Goal: Transaction & Acquisition: Book appointment/travel/reservation

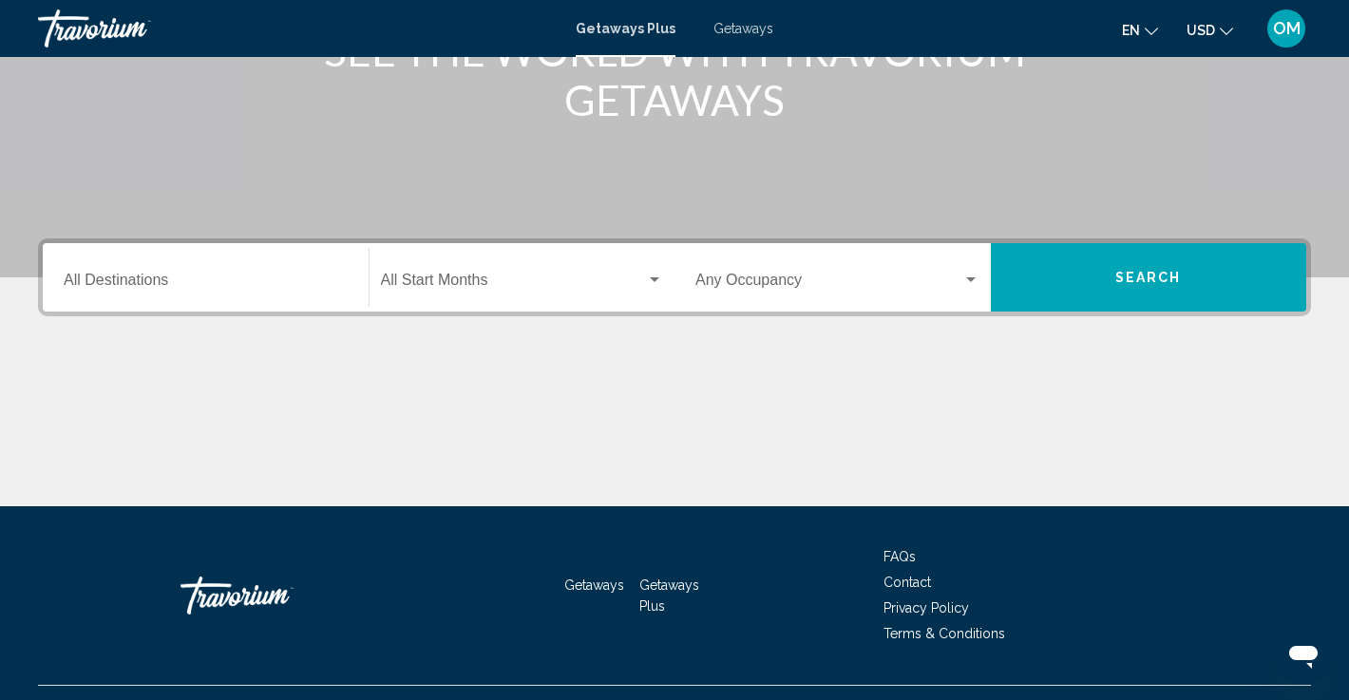
scroll to position [267, 0]
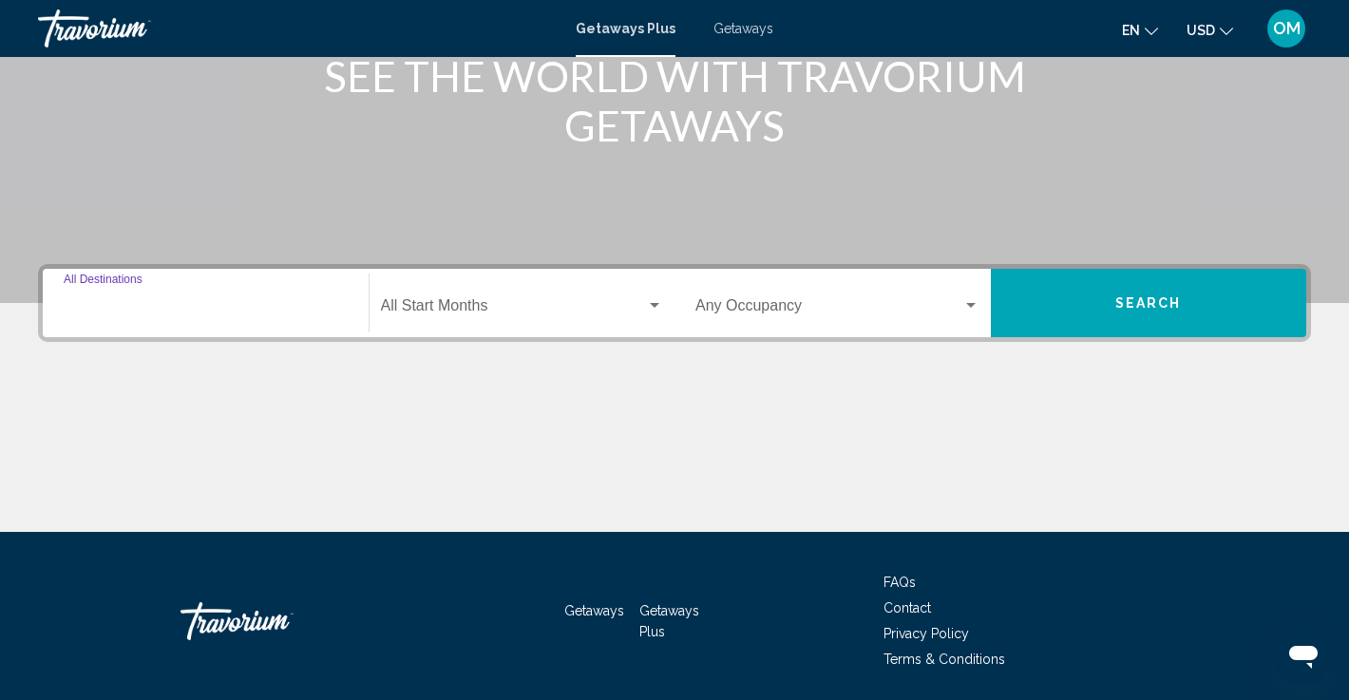
click at [163, 307] on input "Destination All Destinations" at bounding box center [206, 309] width 284 height 17
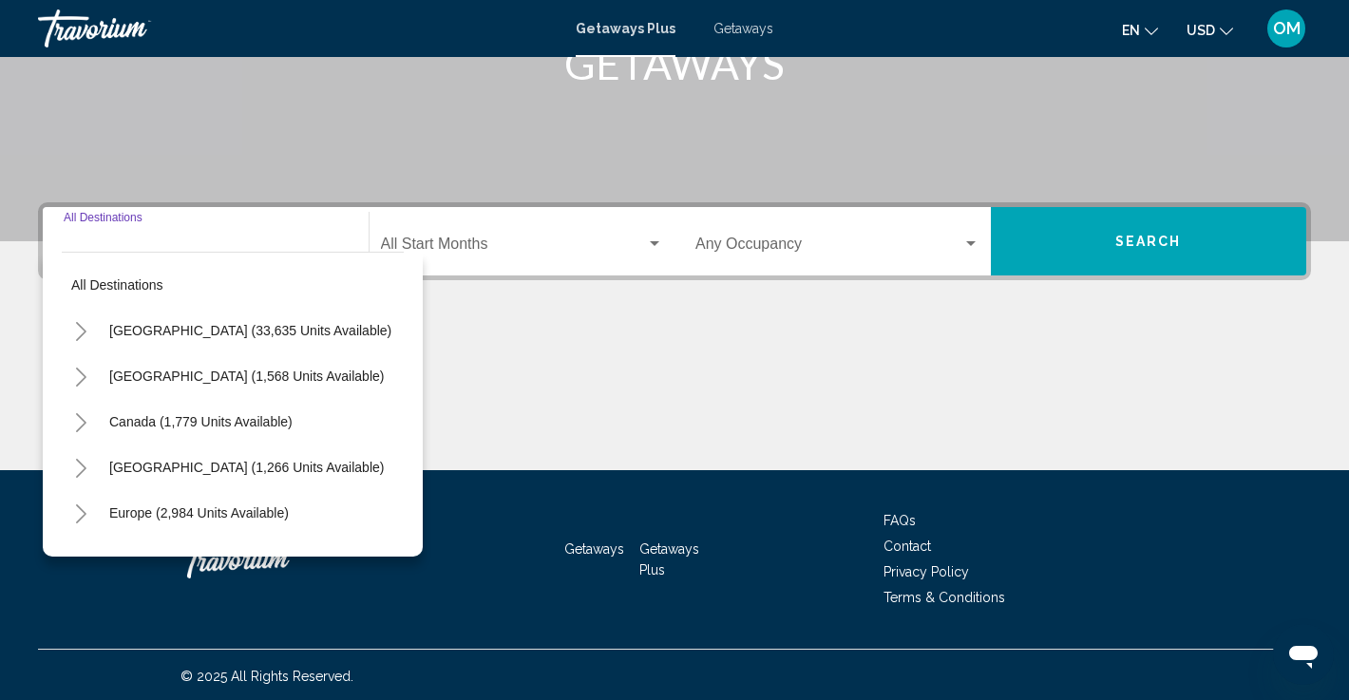
scroll to position [332, 0]
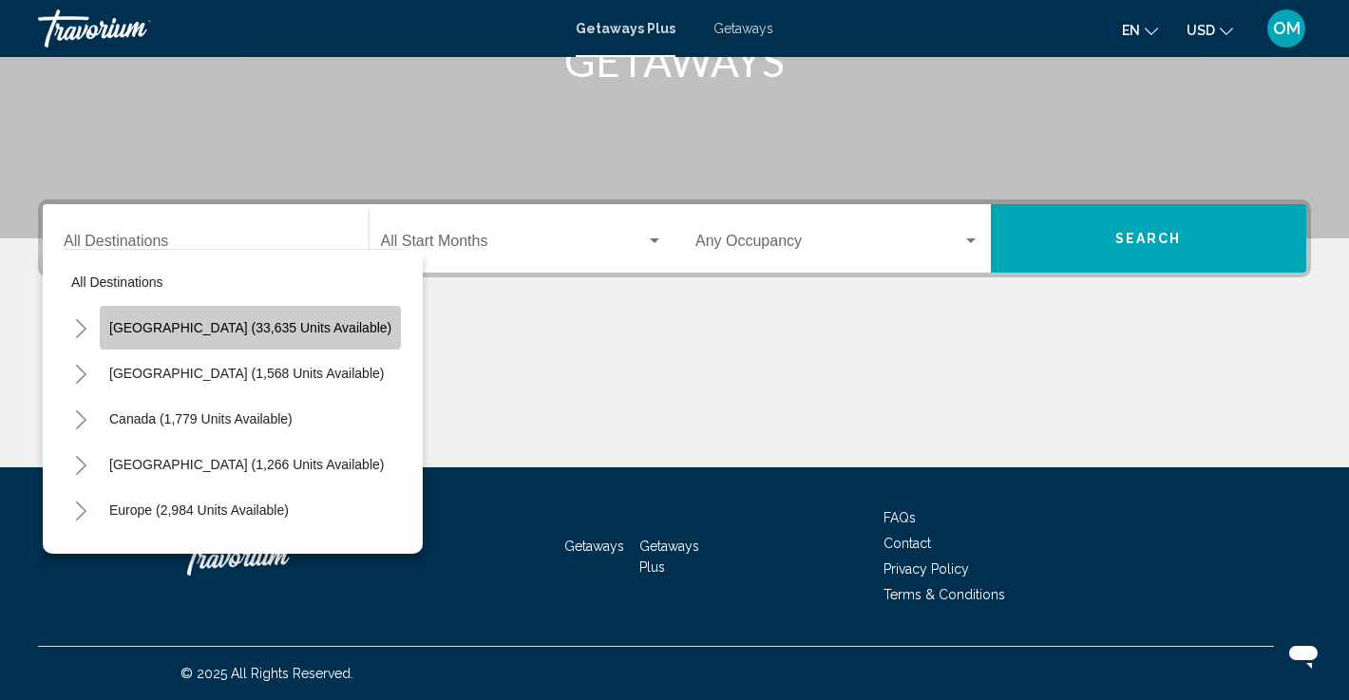
click at [254, 326] on span "[GEOGRAPHIC_DATA] (33,635 units available)" at bounding box center [250, 327] width 282 height 15
type input "**********"
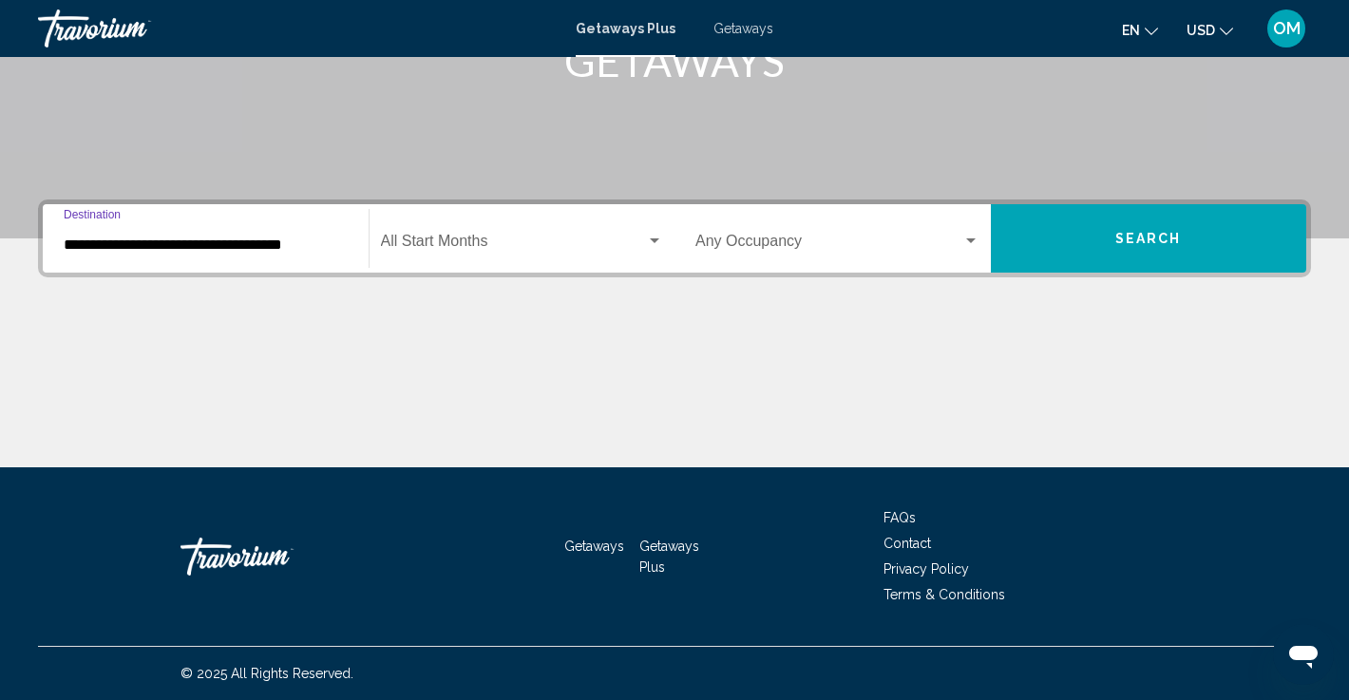
click at [491, 238] on span "Search widget" at bounding box center [514, 245] width 266 height 17
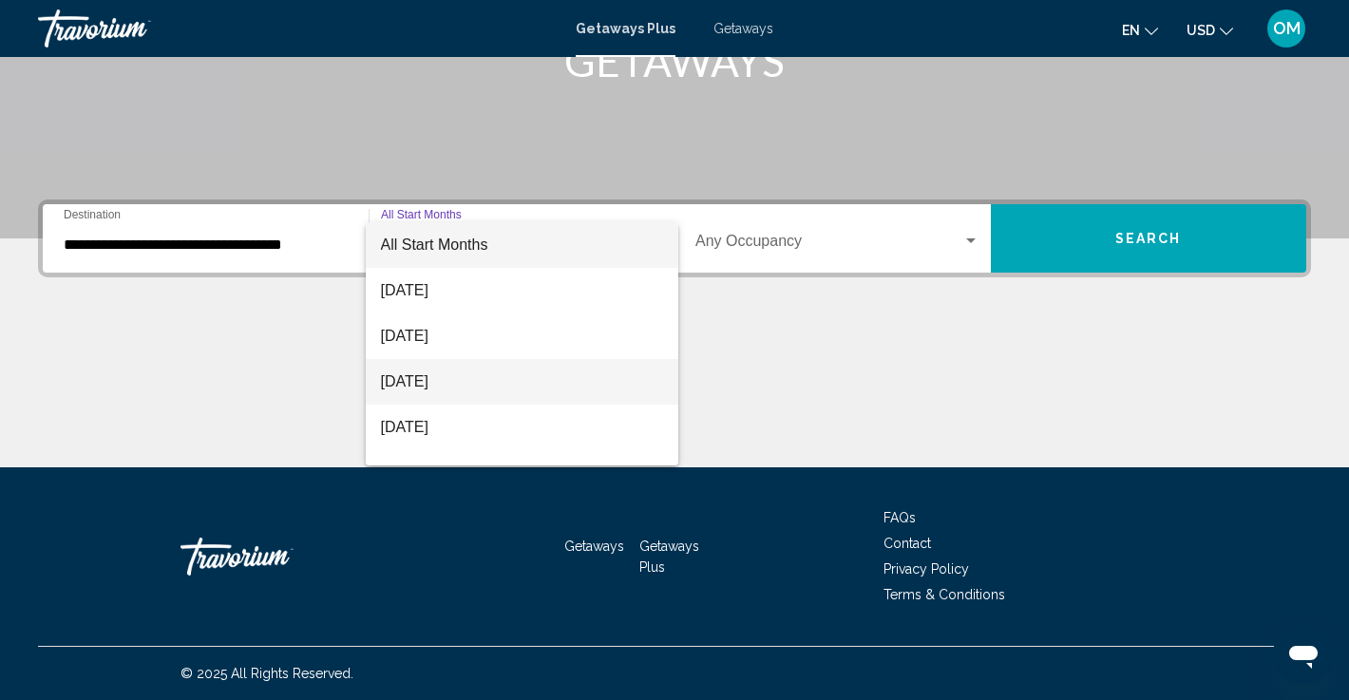
click at [434, 385] on span "[DATE]" at bounding box center [522, 382] width 283 height 46
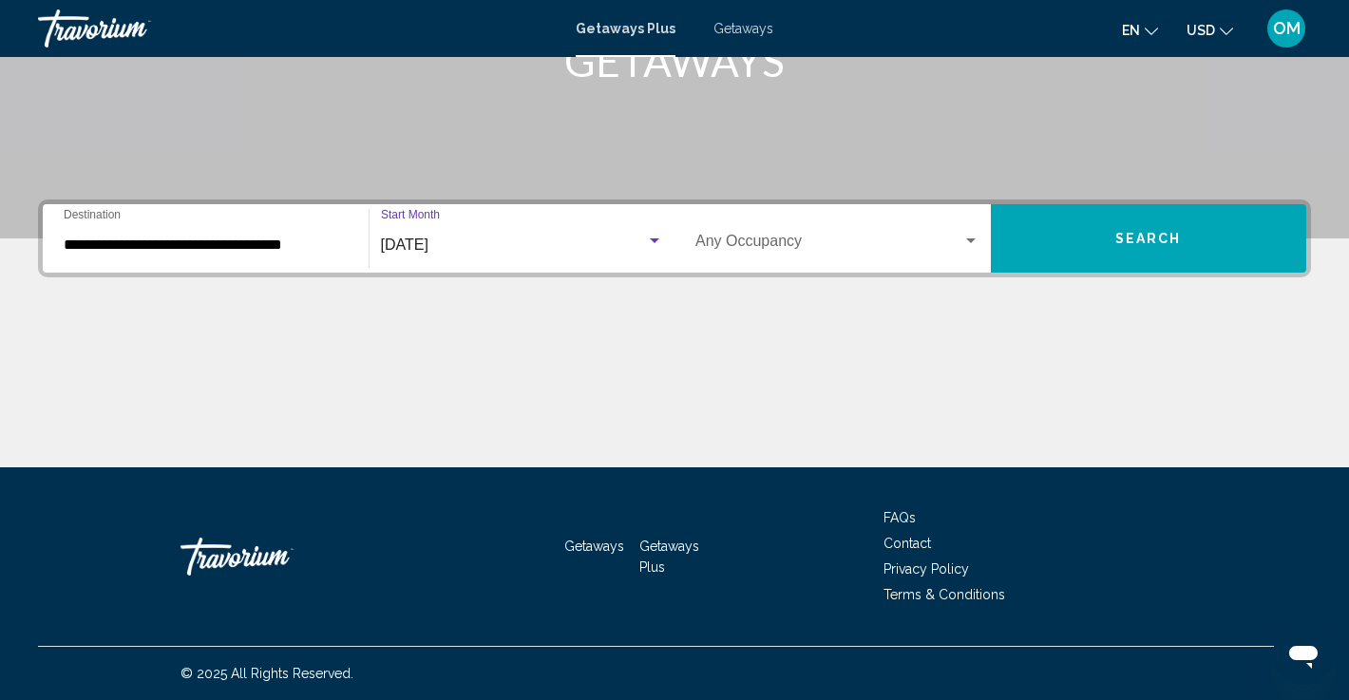
click at [971, 230] on div "Occupancy Any Occupancy" at bounding box center [837, 239] width 284 height 60
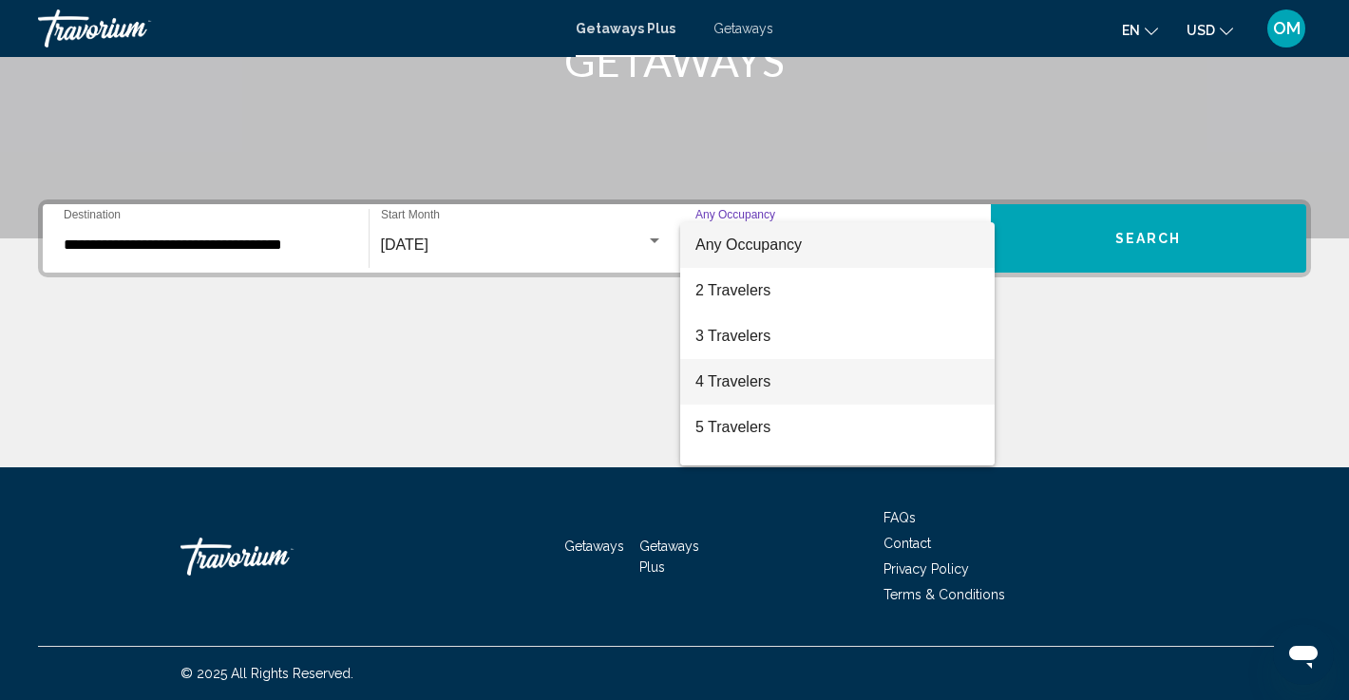
click at [754, 382] on span "4 Travelers" at bounding box center [837, 382] width 284 height 46
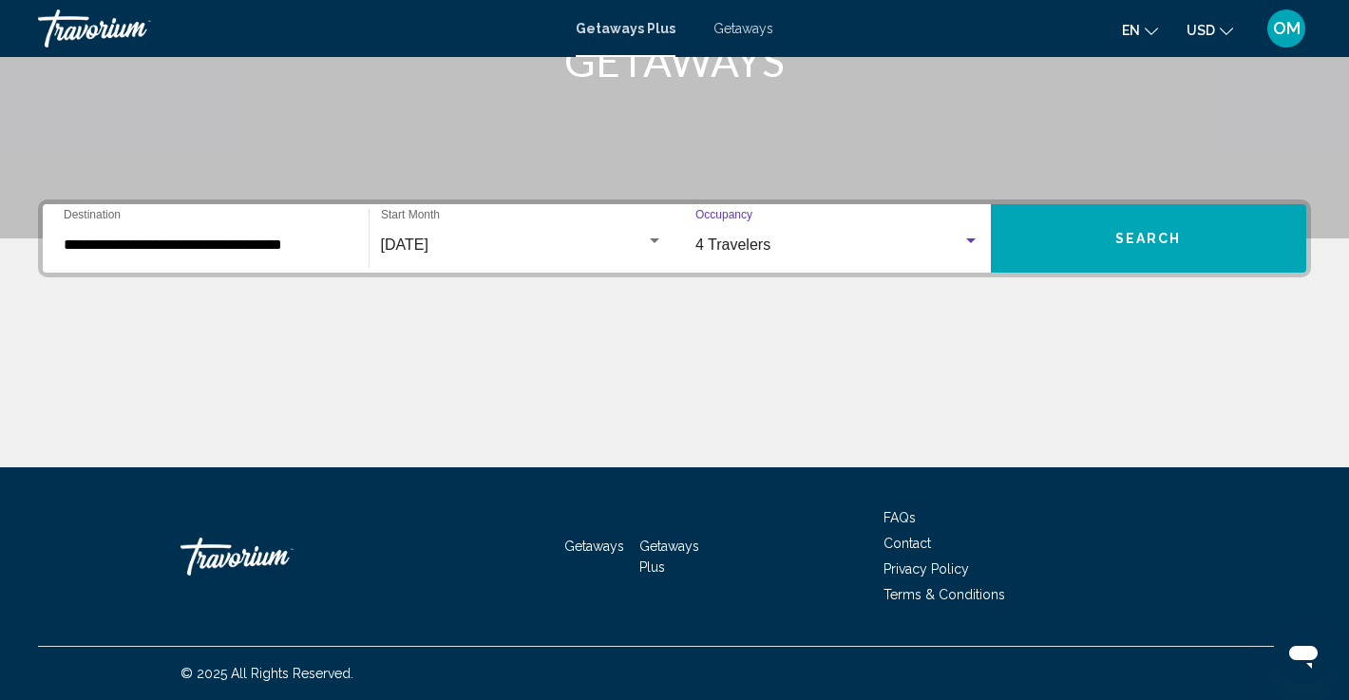
click at [1165, 233] on span "Search" at bounding box center [1148, 239] width 67 height 15
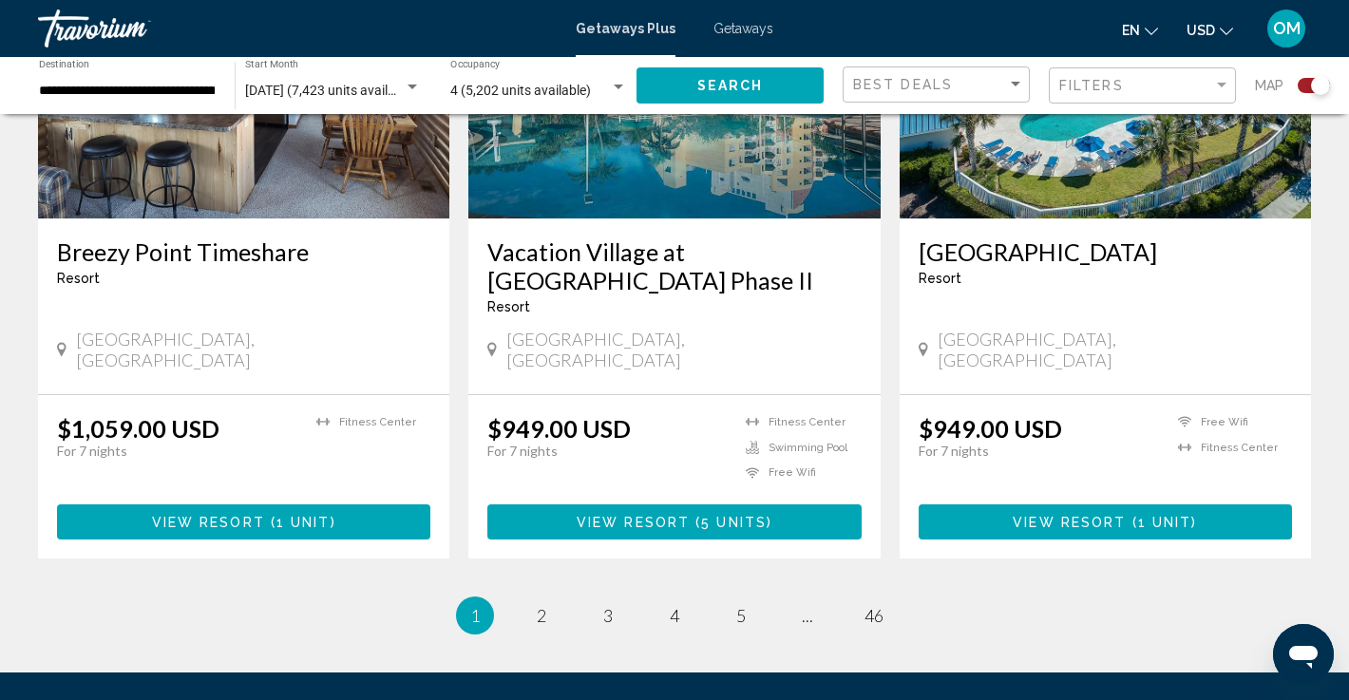
scroll to position [2922, 0]
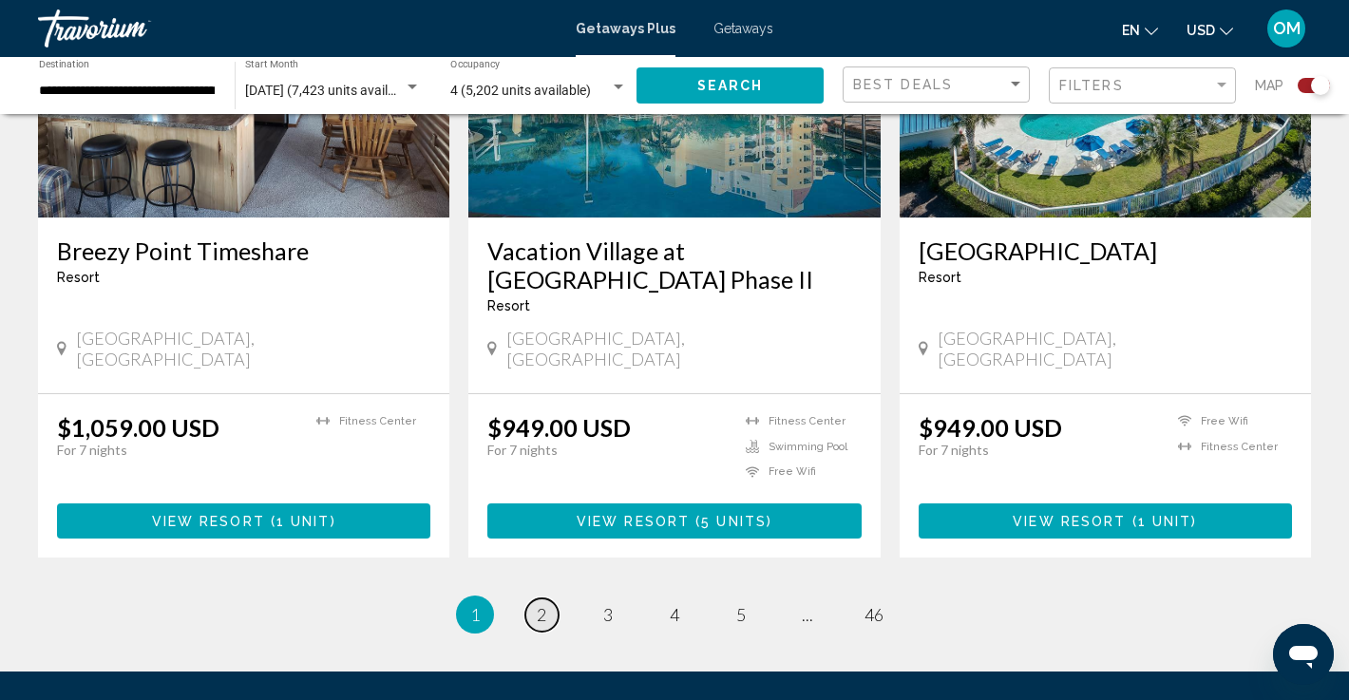
click at [551, 599] on link "page 2" at bounding box center [541, 615] width 33 height 33
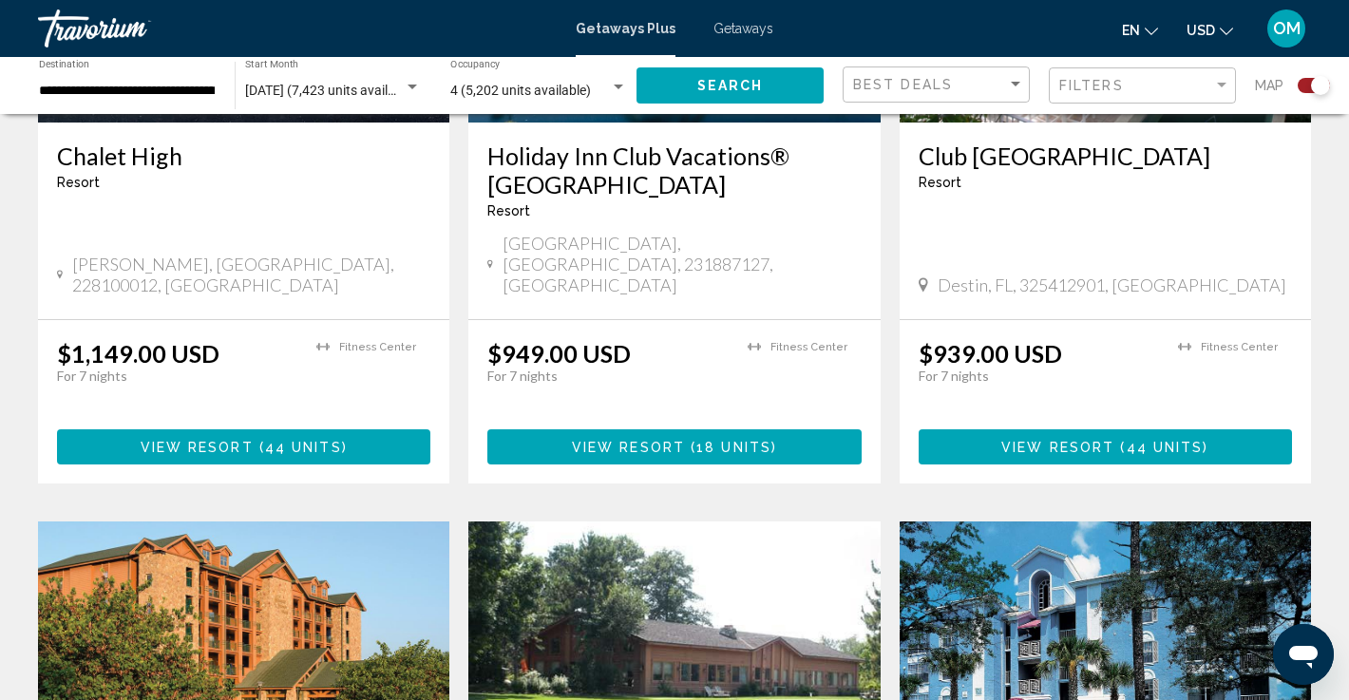
scroll to position [986, 0]
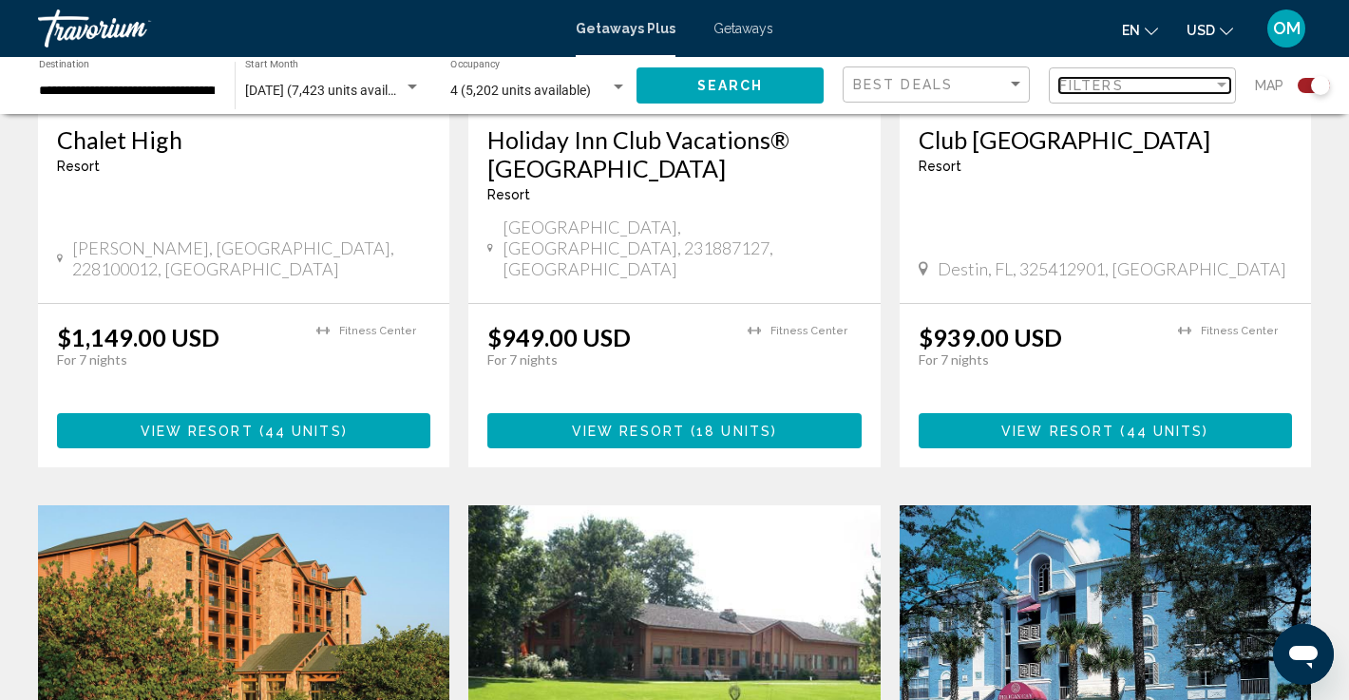
click at [1211, 83] on div "Filters" at bounding box center [1136, 85] width 154 height 15
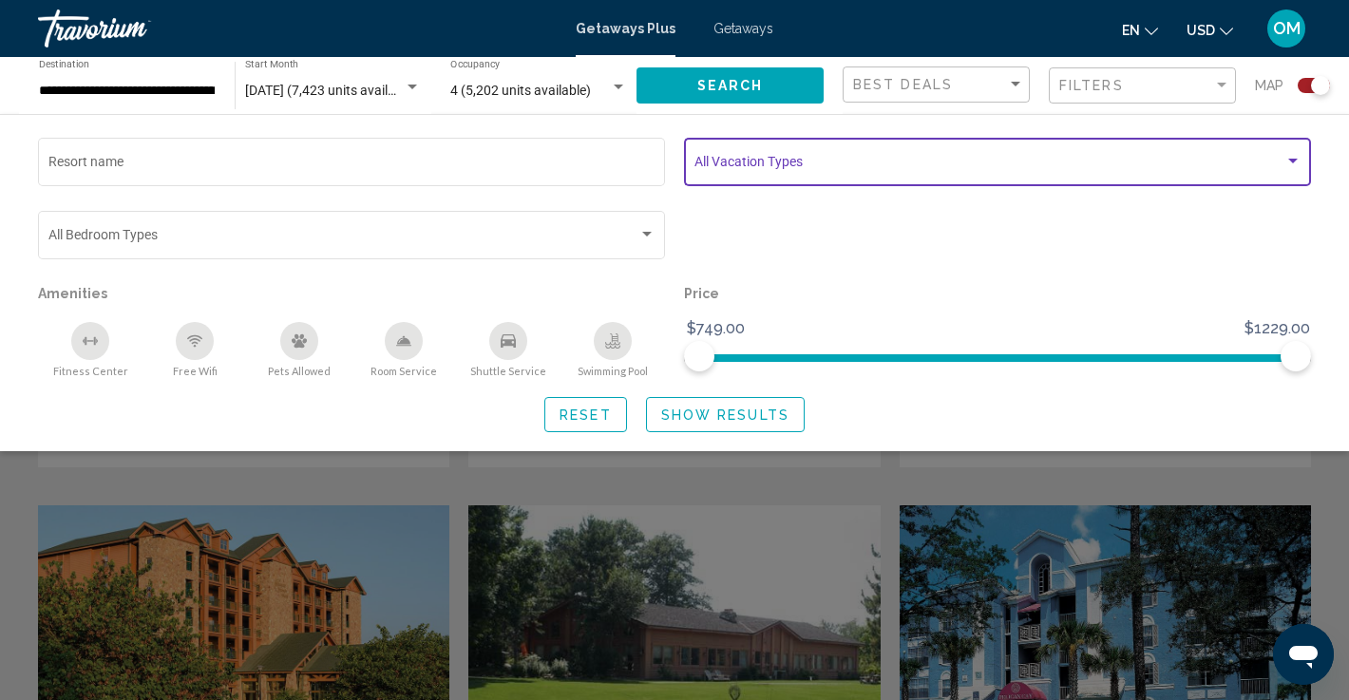
click at [1158, 159] on span "Search widget" at bounding box center [990, 165] width 590 height 15
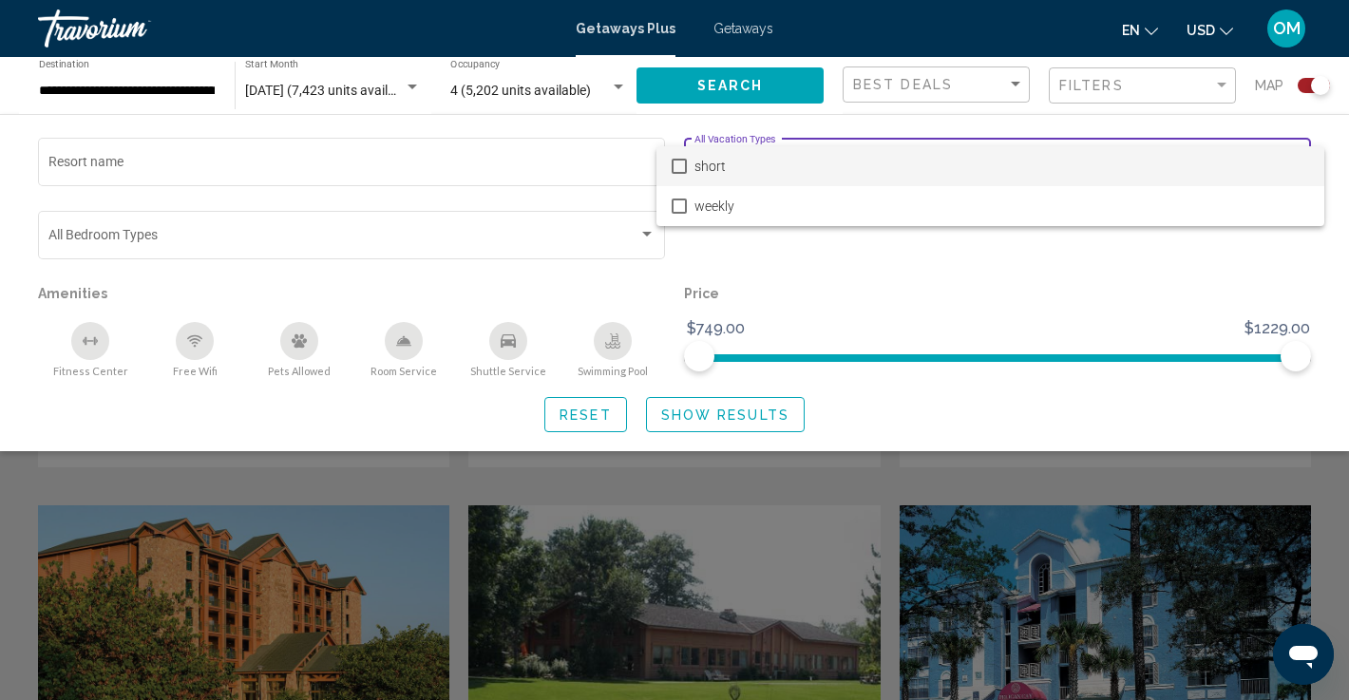
click at [602, 166] on div at bounding box center [674, 350] width 1349 height 700
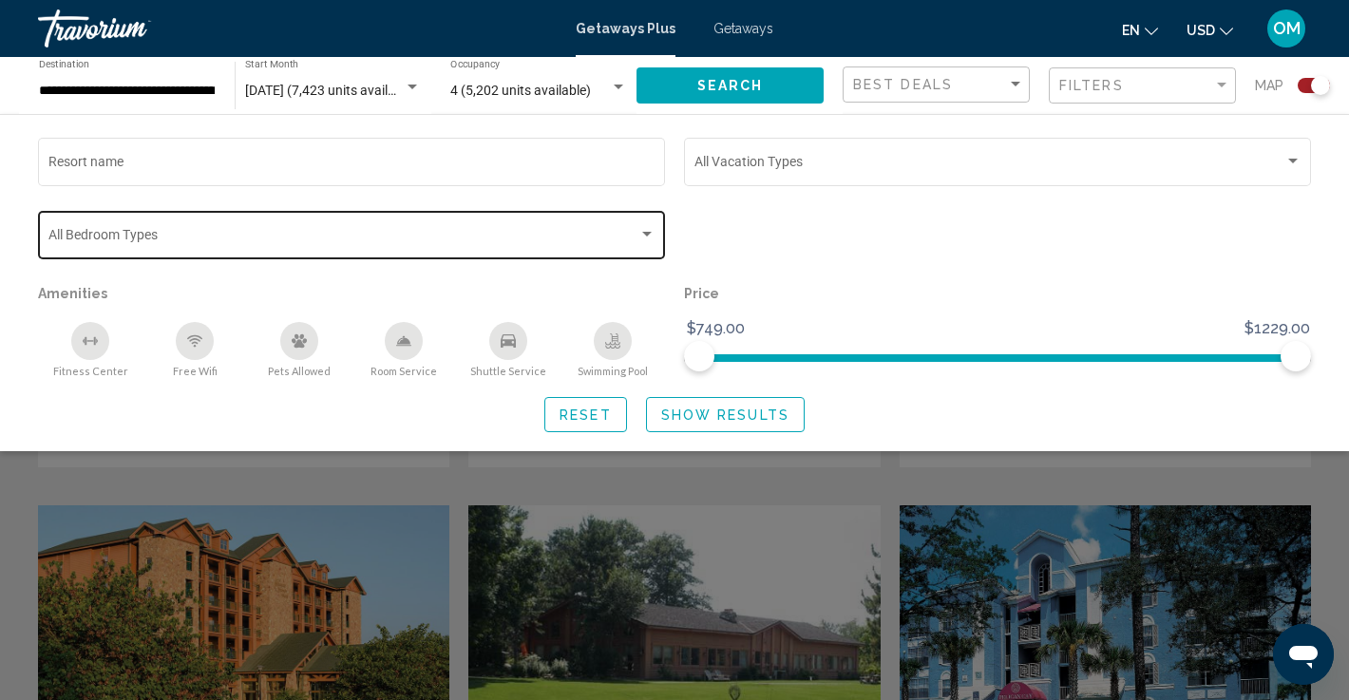
click at [624, 239] on span "Search widget" at bounding box center [343, 238] width 590 height 15
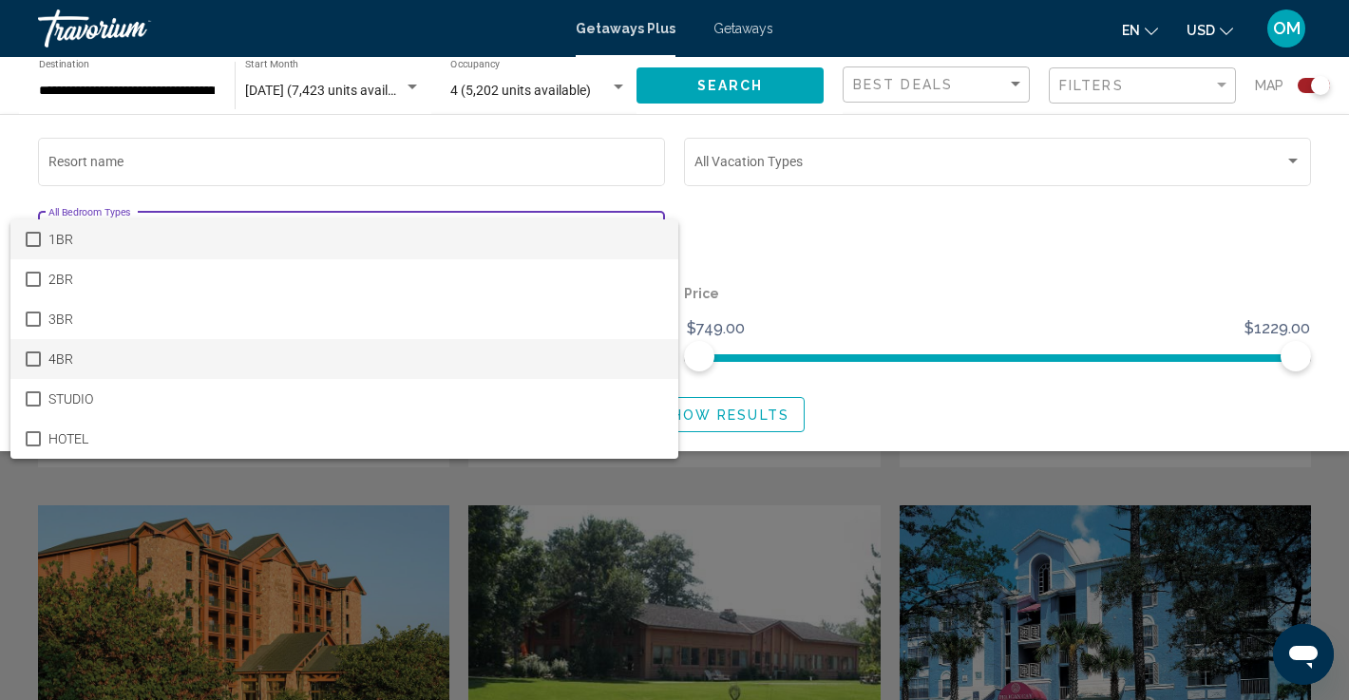
click at [33, 357] on mat-pseudo-checkbox at bounding box center [33, 359] width 15 height 15
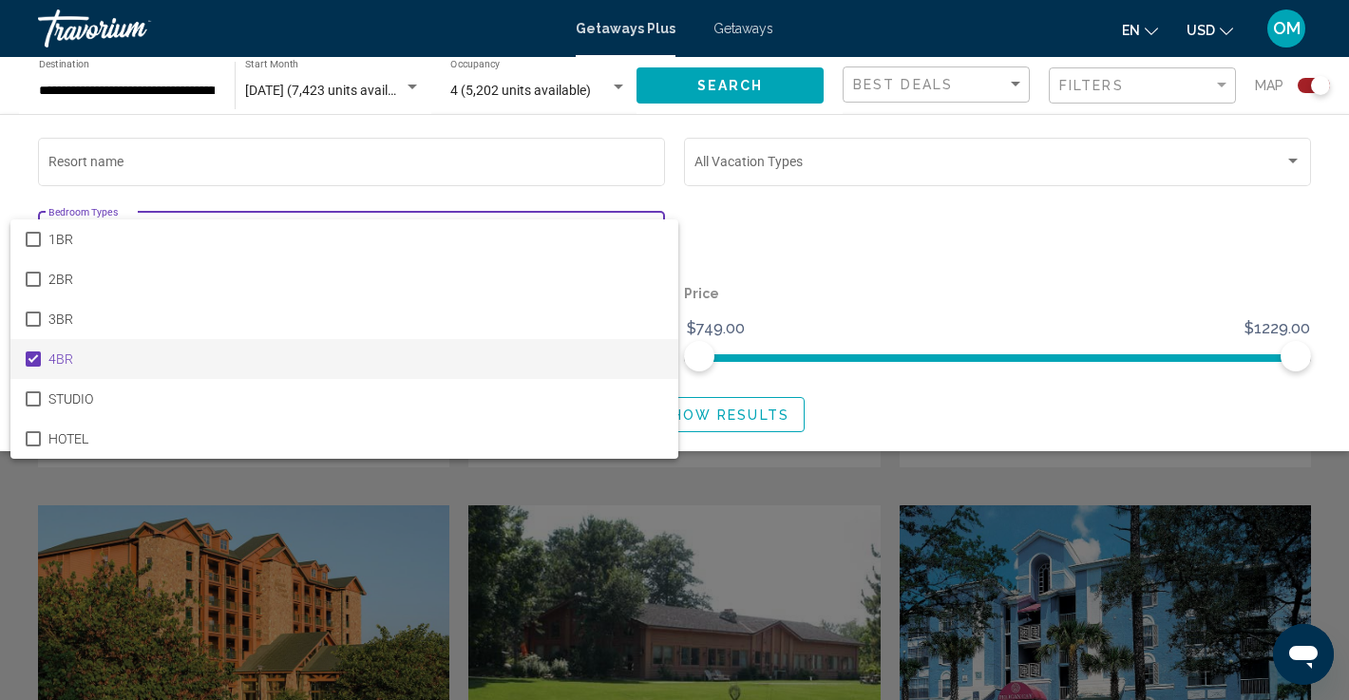
click at [988, 219] on div at bounding box center [674, 350] width 1349 height 700
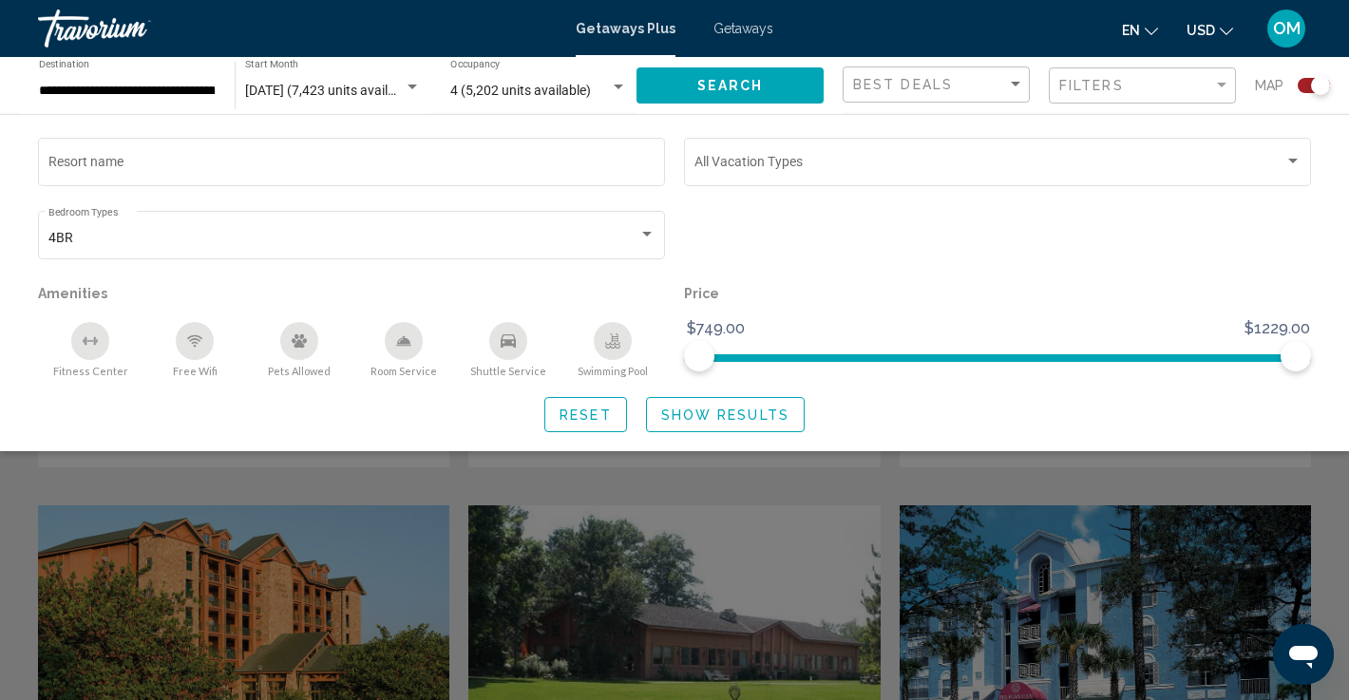
click at [744, 413] on span "Show Results" at bounding box center [725, 415] width 128 height 15
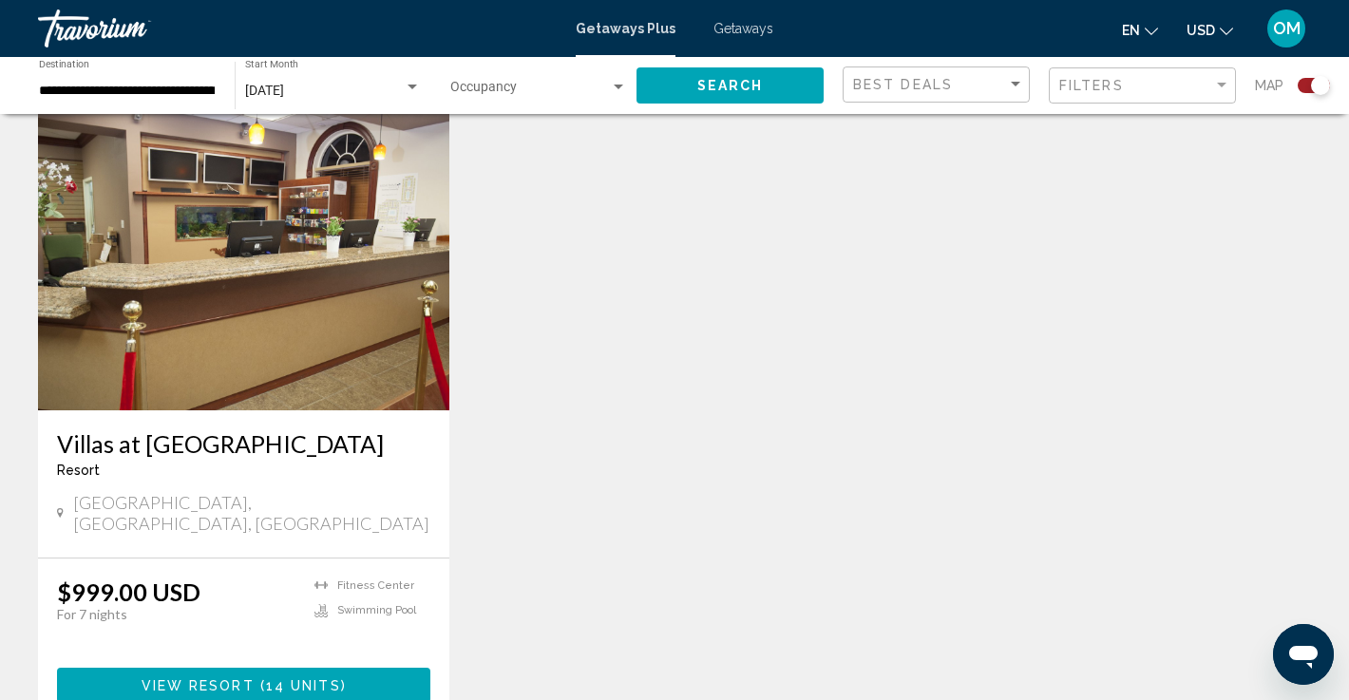
scroll to position [666, 0]
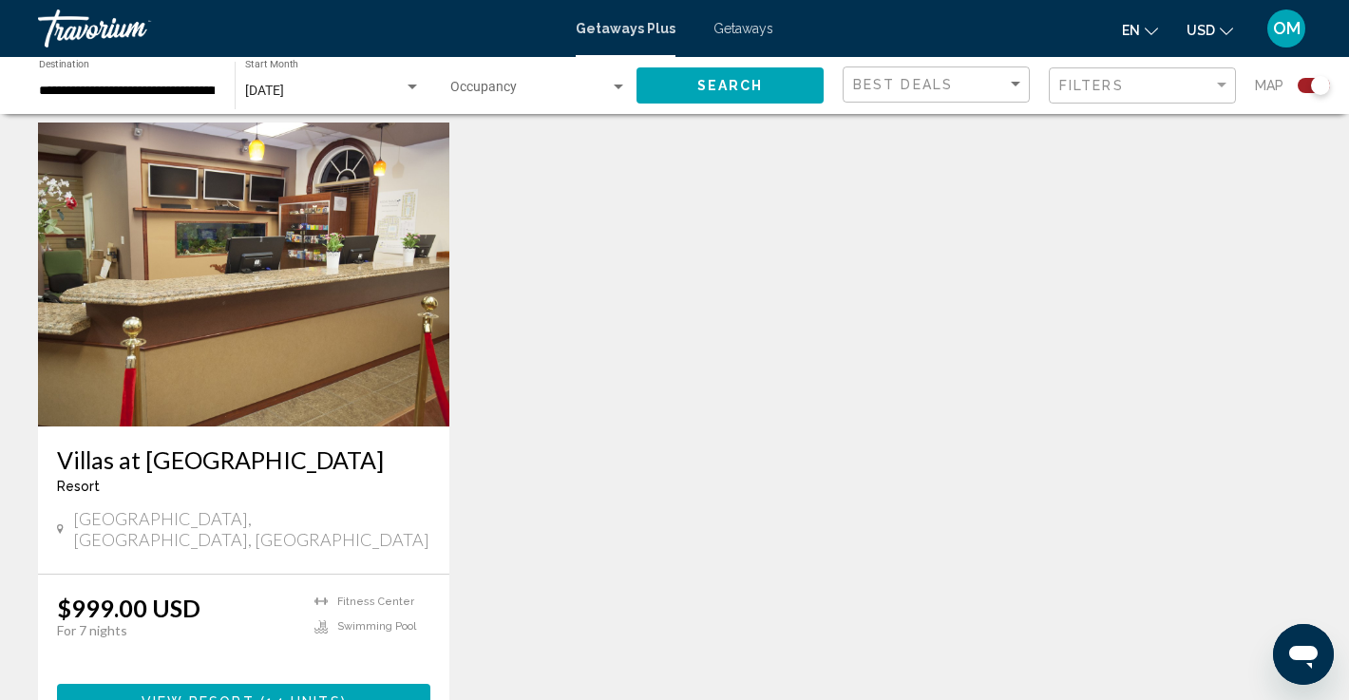
click at [257, 353] on img "Main content" at bounding box center [243, 275] width 411 height 304
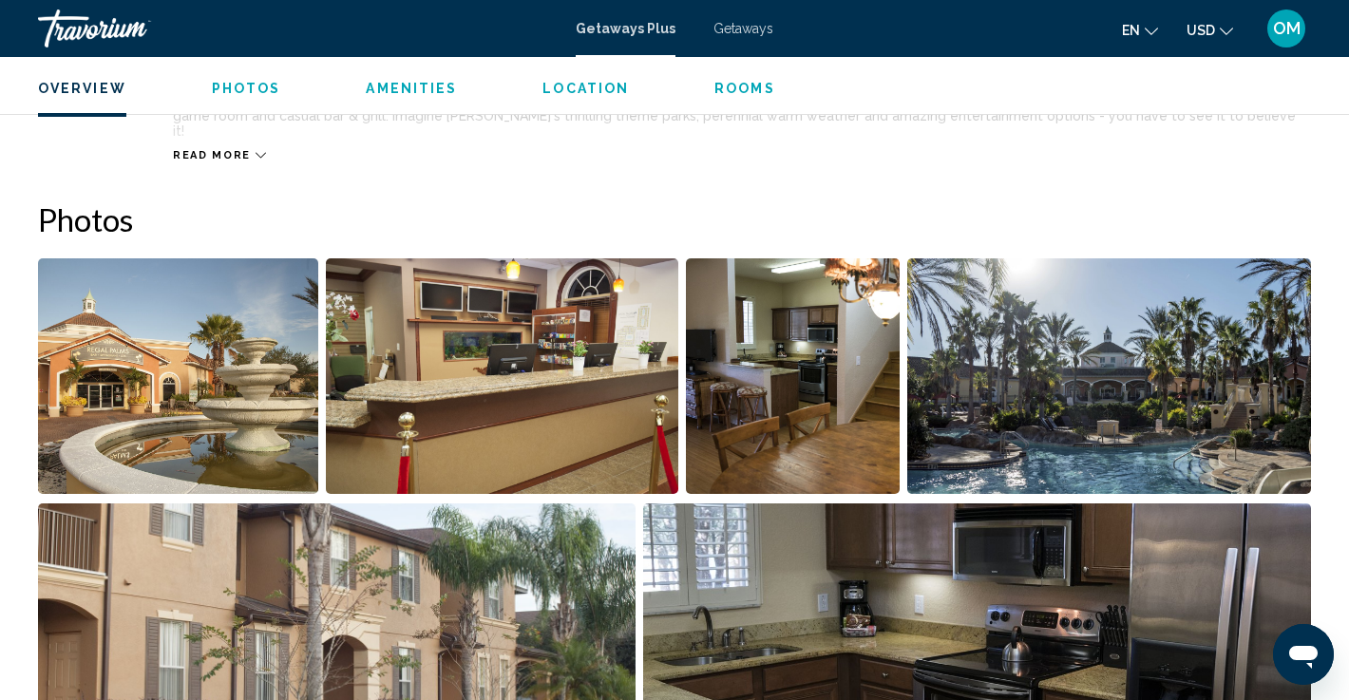
scroll to position [785, 0]
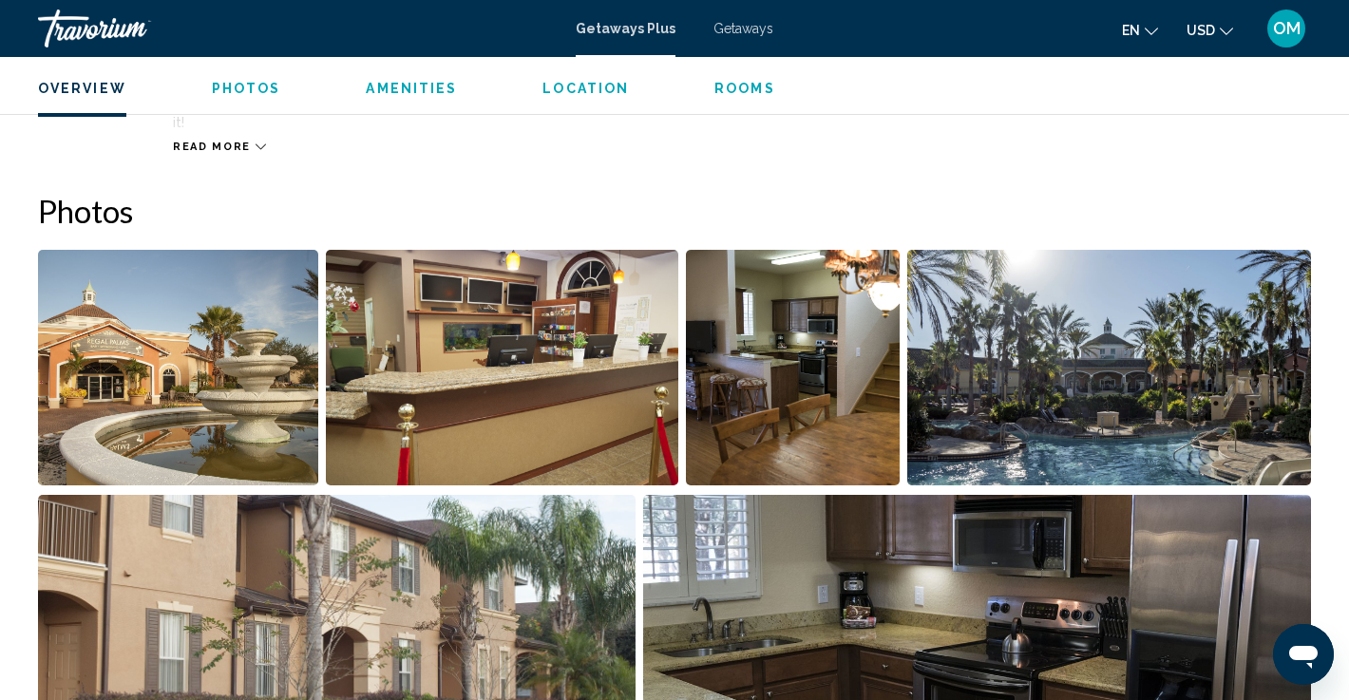
click at [1130, 343] on img "Open full-screen image slider" at bounding box center [1109, 368] width 404 height 236
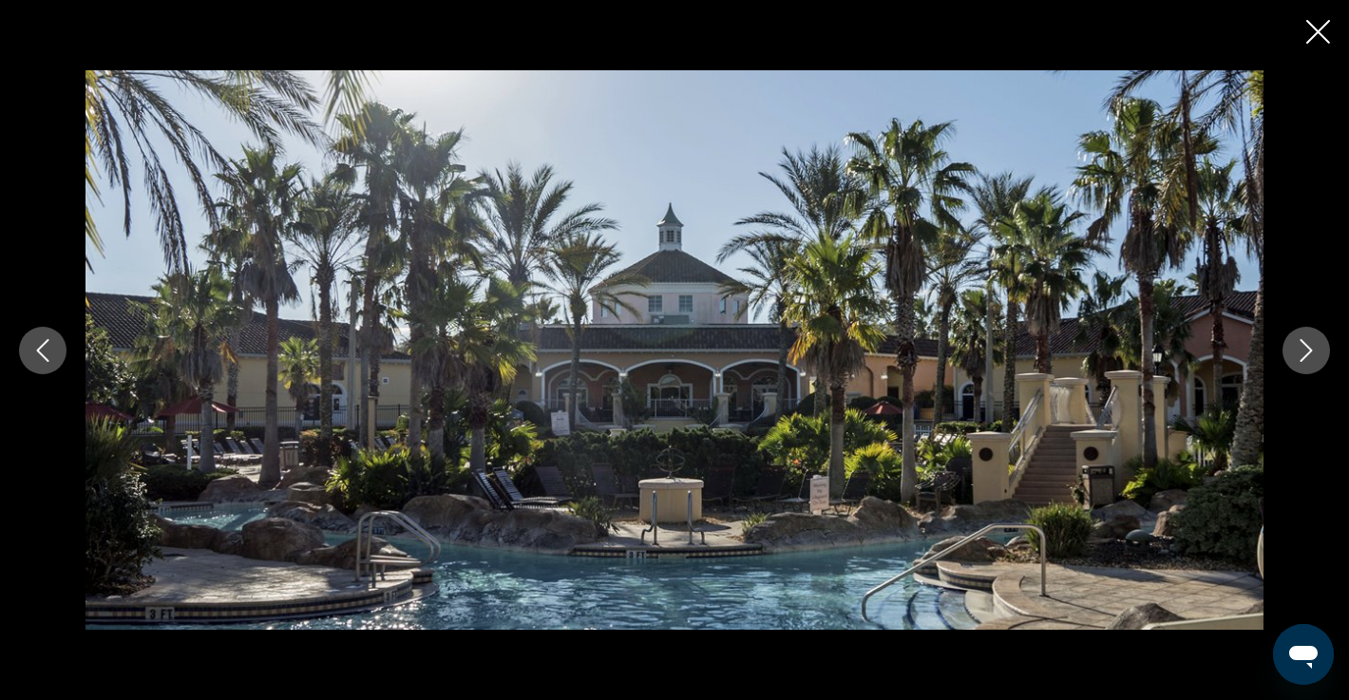
click at [1305, 350] on icon "Next image" at bounding box center [1306, 350] width 23 height 23
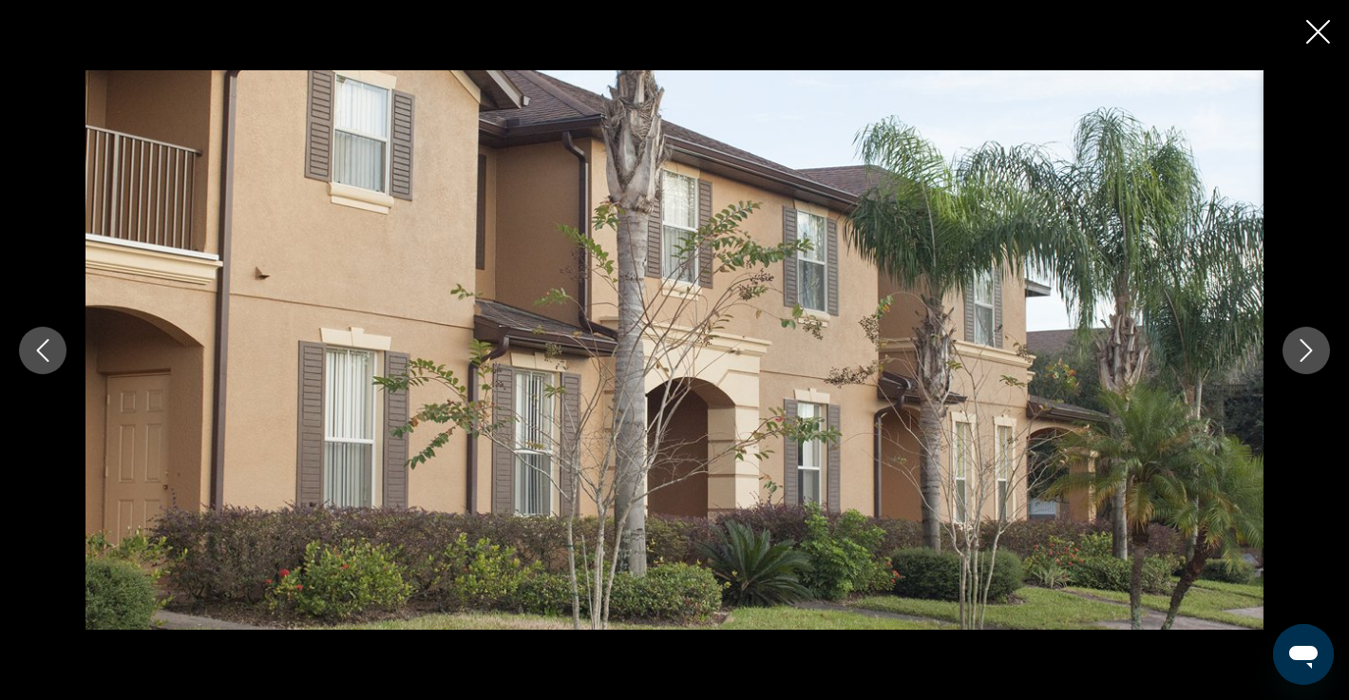
click at [1305, 350] on icon "Next image" at bounding box center [1306, 350] width 23 height 23
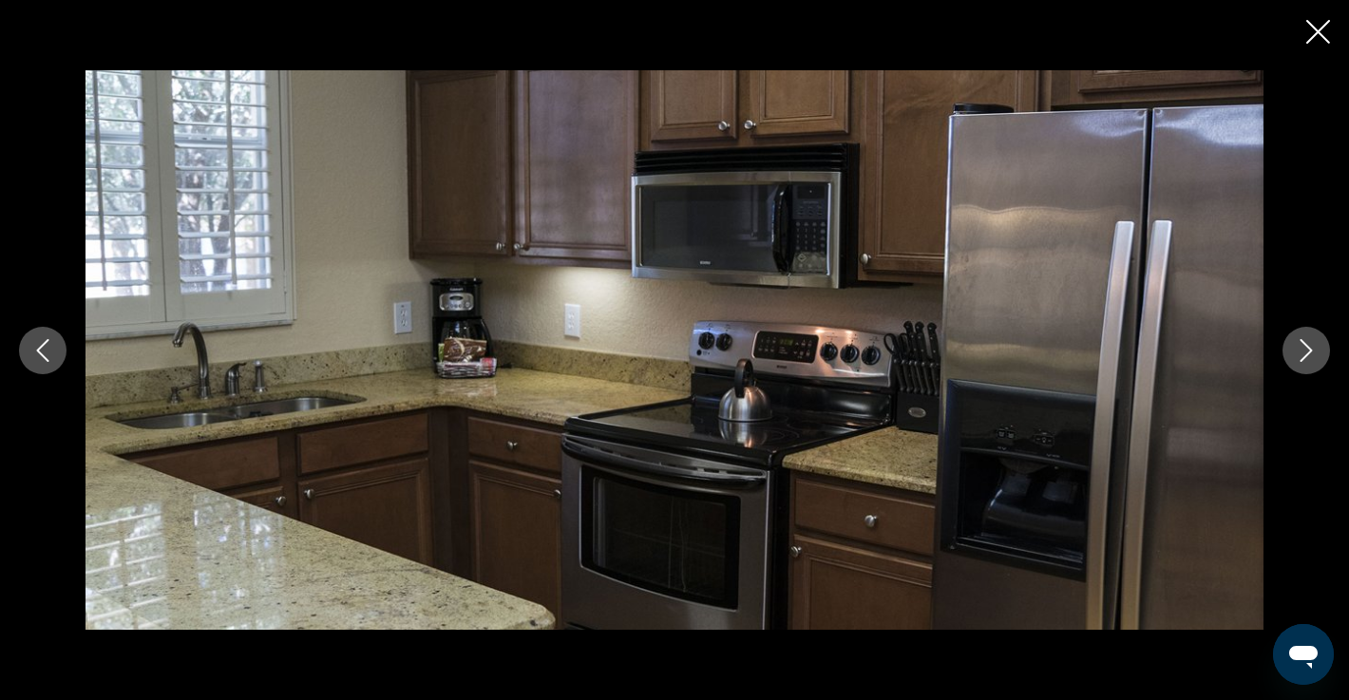
click at [1305, 350] on icon "Next image" at bounding box center [1306, 350] width 23 height 23
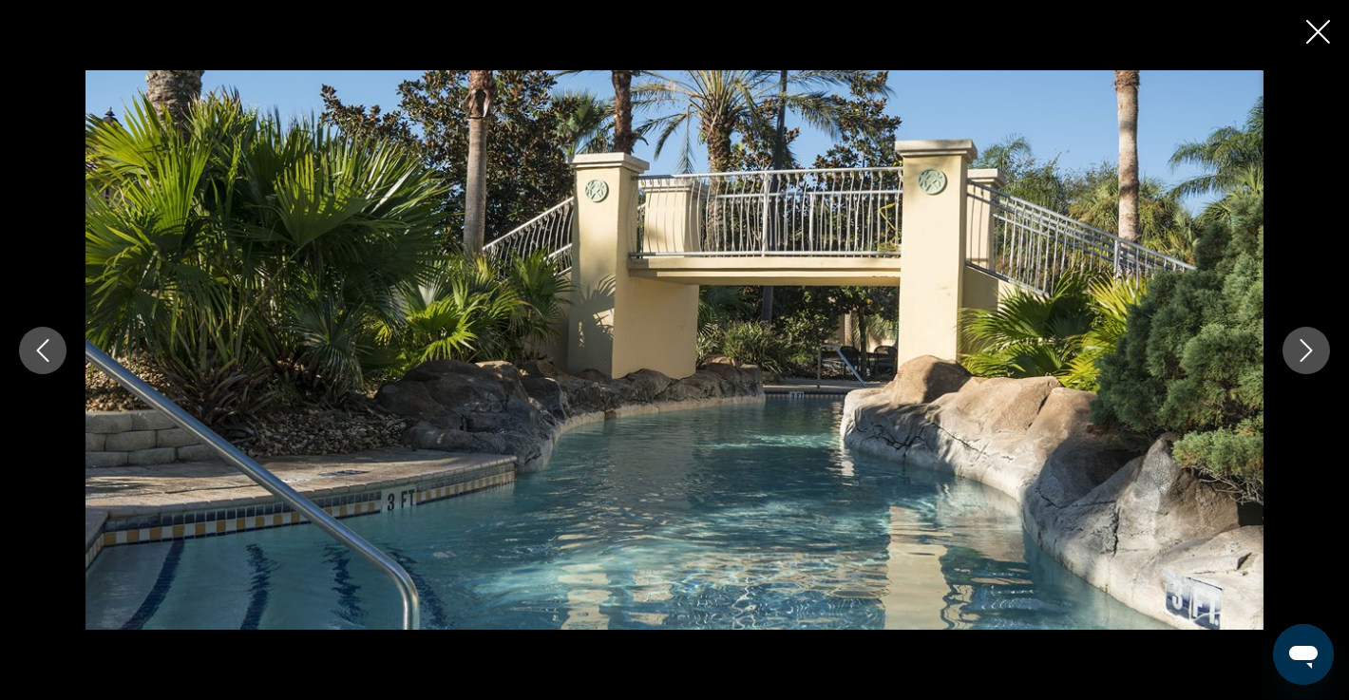
click at [1305, 350] on icon "Next image" at bounding box center [1306, 350] width 23 height 23
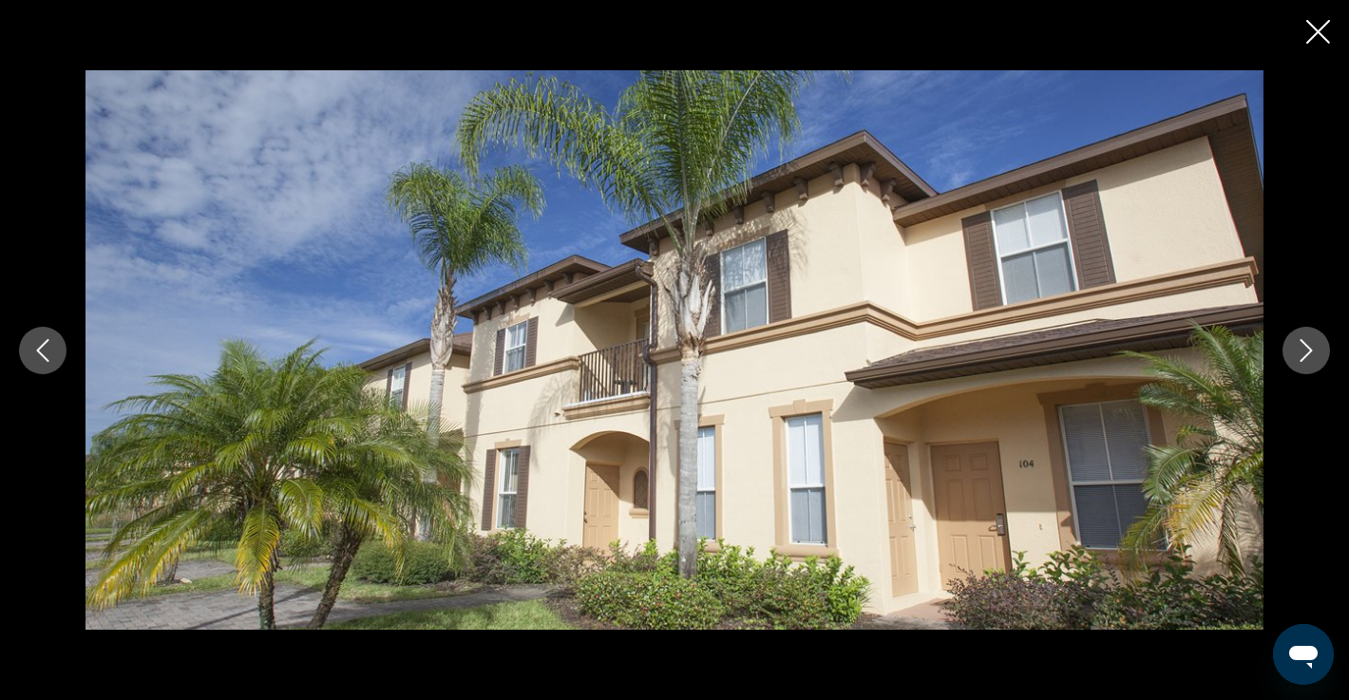
click at [1305, 350] on icon "Next image" at bounding box center [1306, 350] width 23 height 23
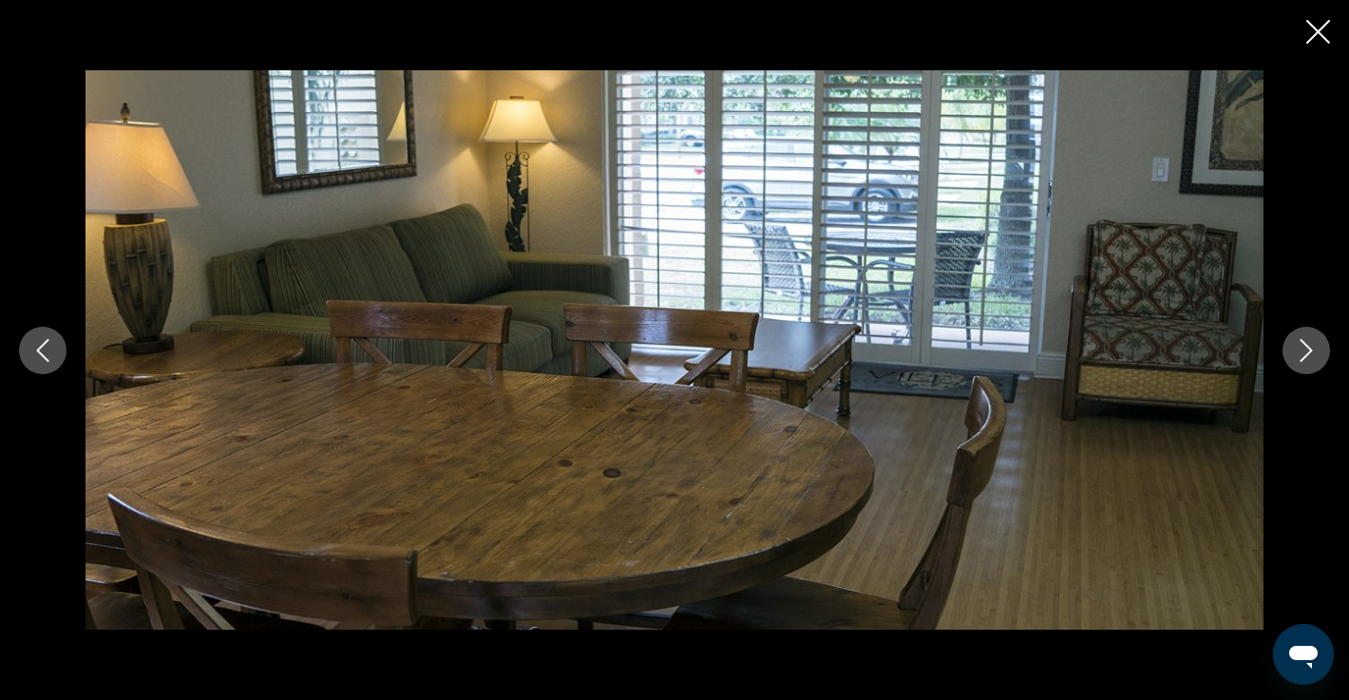
click at [1305, 350] on icon "Next image" at bounding box center [1306, 350] width 23 height 23
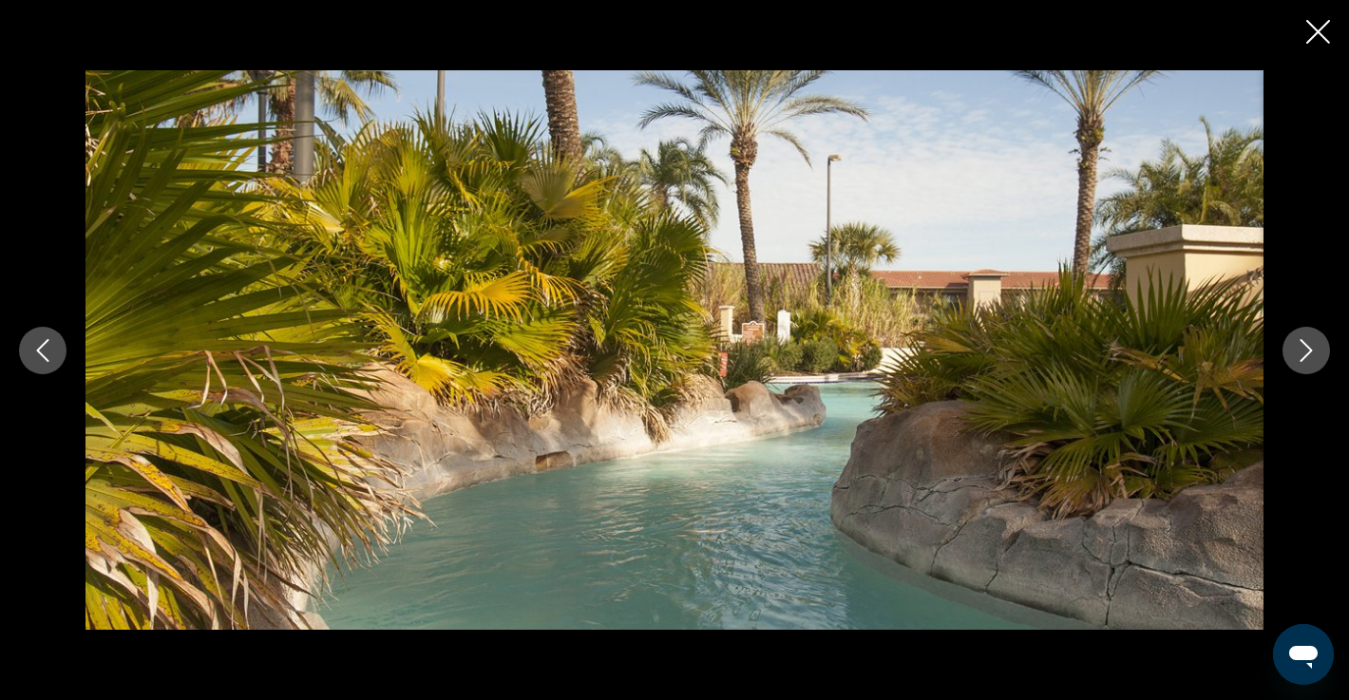
click at [1305, 350] on icon "Next image" at bounding box center [1306, 350] width 23 height 23
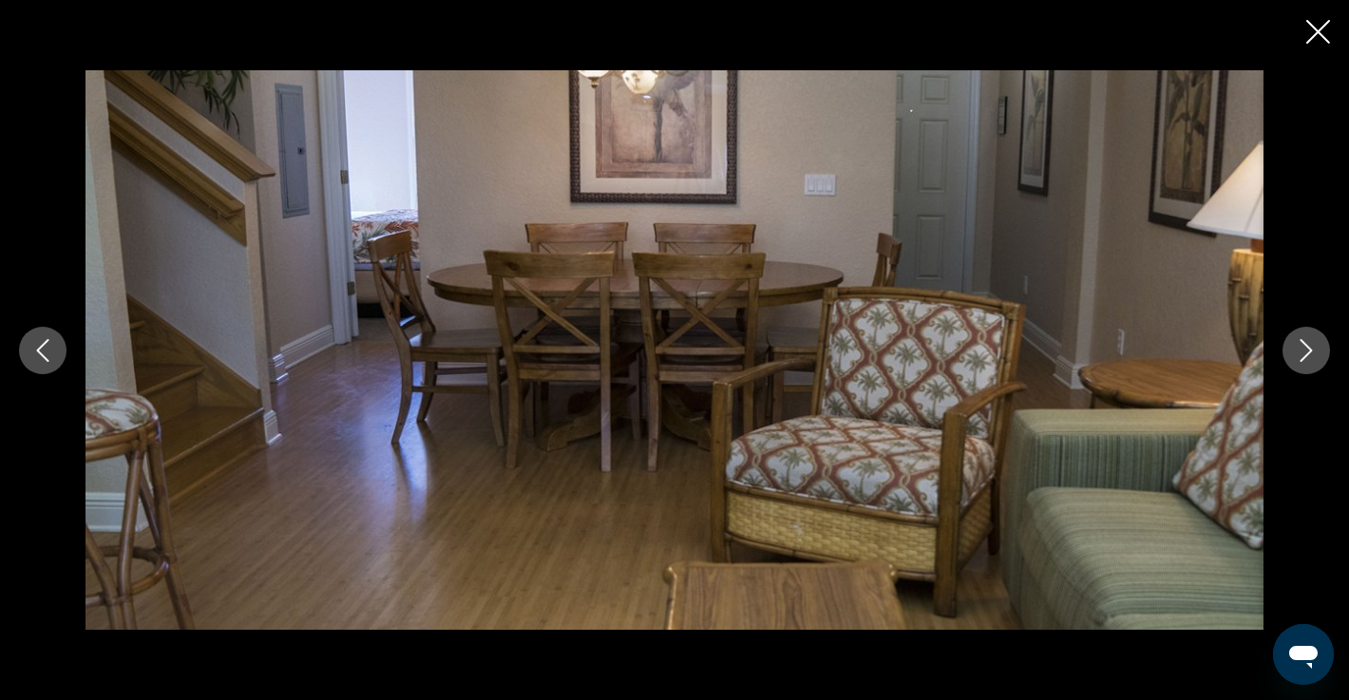
click at [1305, 350] on icon "Next image" at bounding box center [1306, 350] width 23 height 23
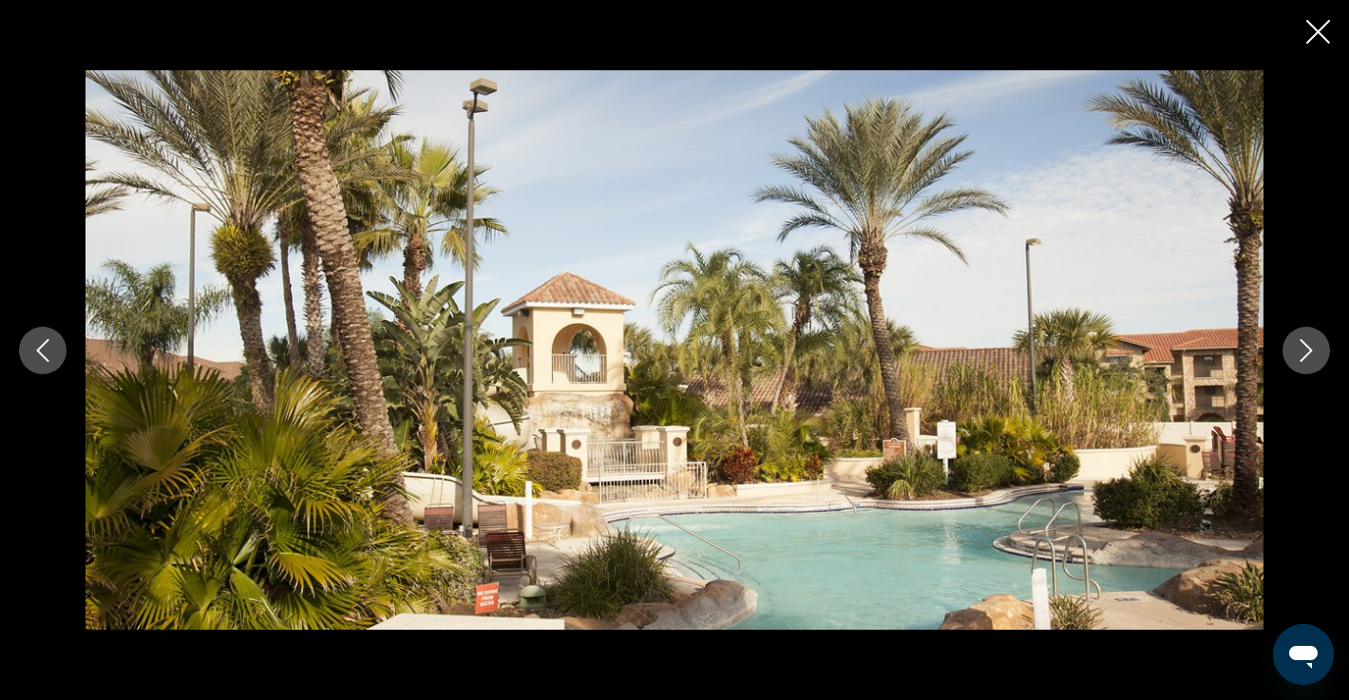
click at [1305, 350] on icon "Next image" at bounding box center [1306, 350] width 23 height 23
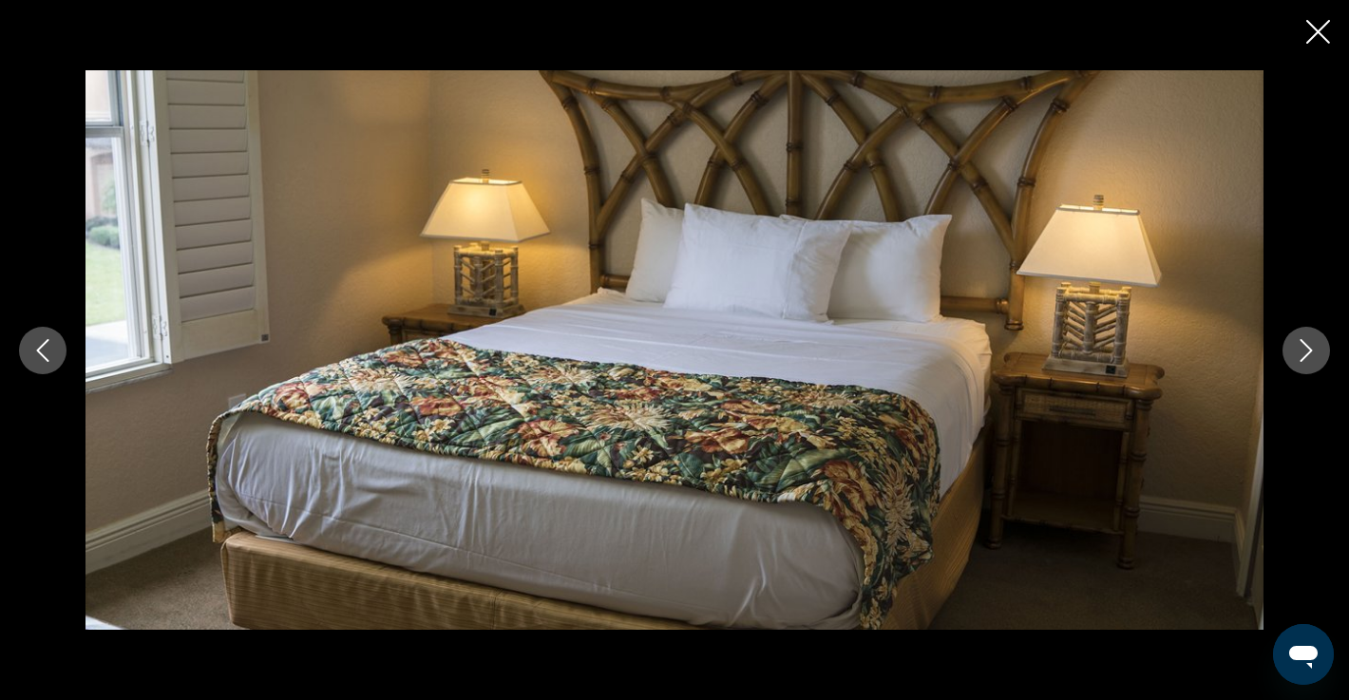
click at [1305, 350] on icon "Next image" at bounding box center [1306, 350] width 23 height 23
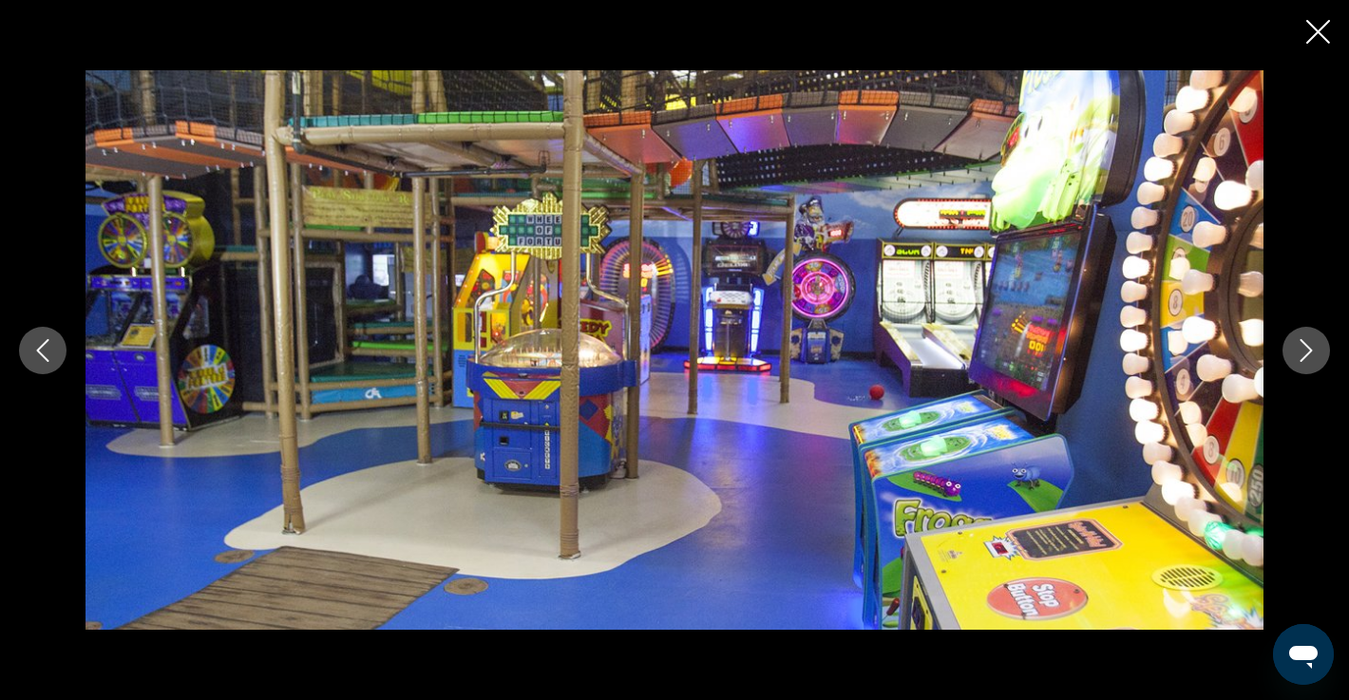
click at [1305, 350] on icon "Next image" at bounding box center [1306, 350] width 23 height 23
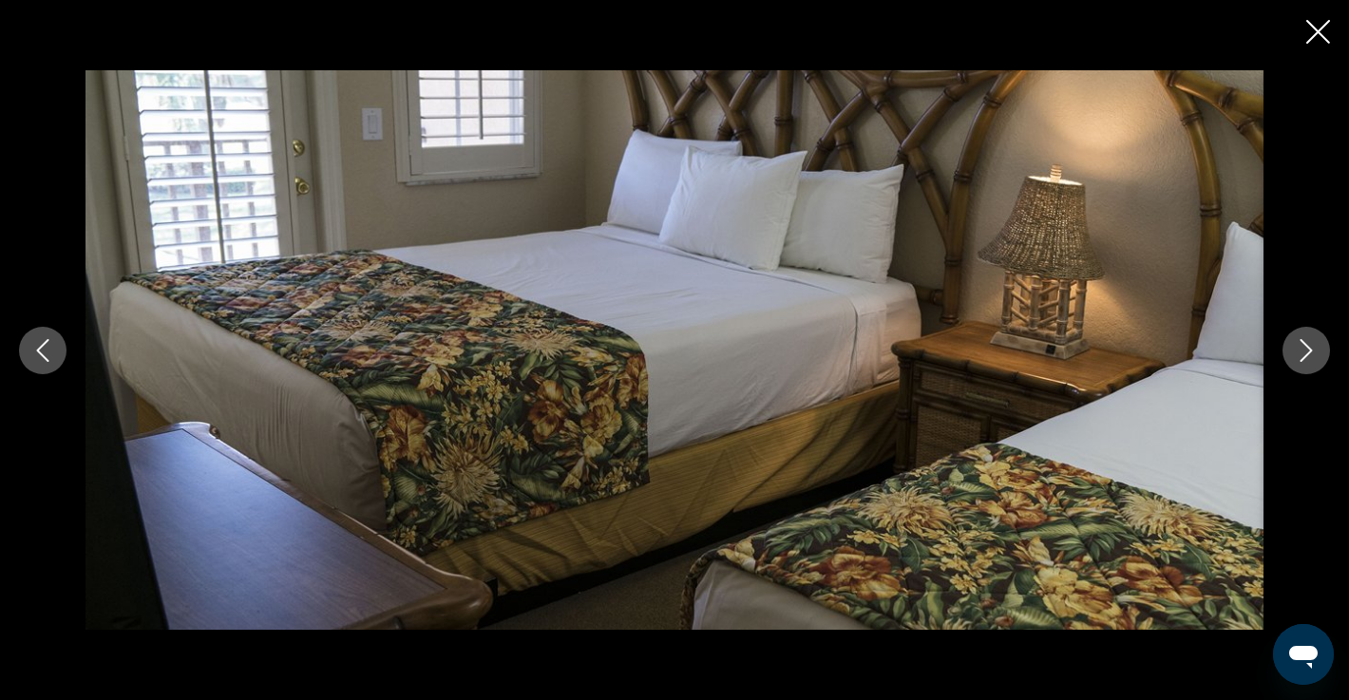
click at [1305, 350] on icon "Next image" at bounding box center [1306, 350] width 23 height 23
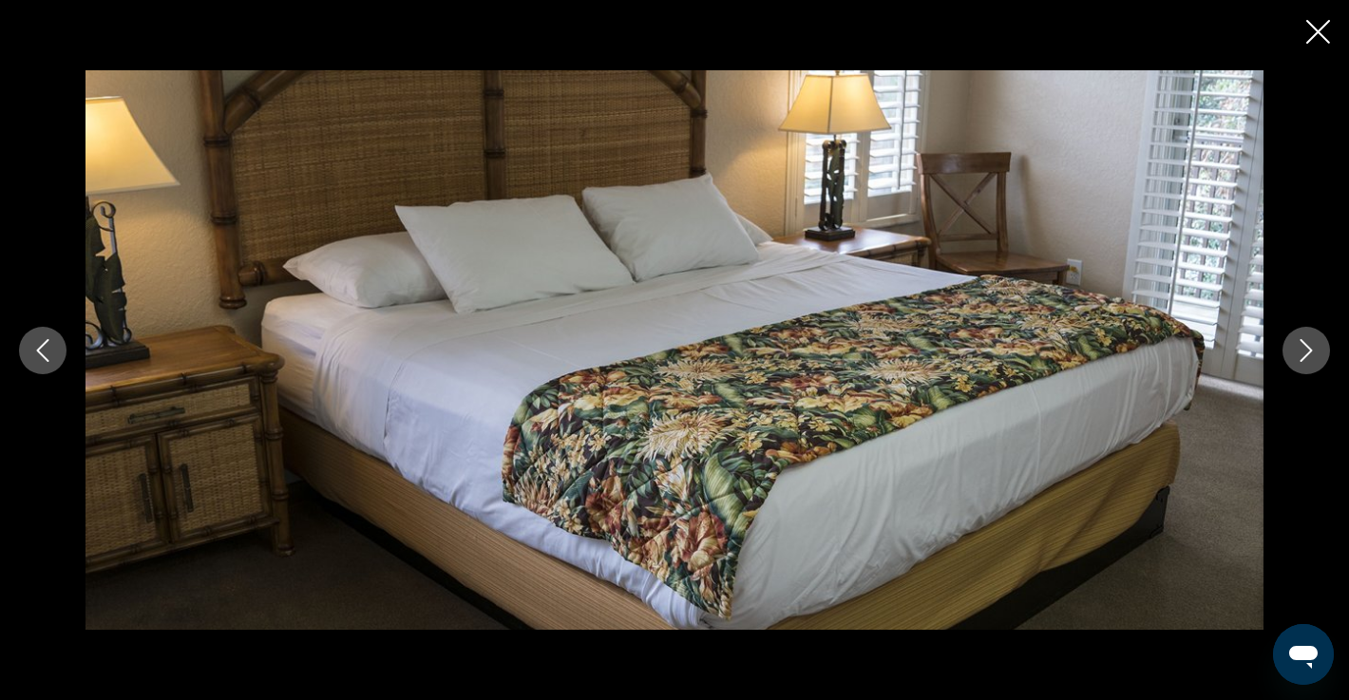
click at [1305, 350] on icon "Next image" at bounding box center [1306, 350] width 23 height 23
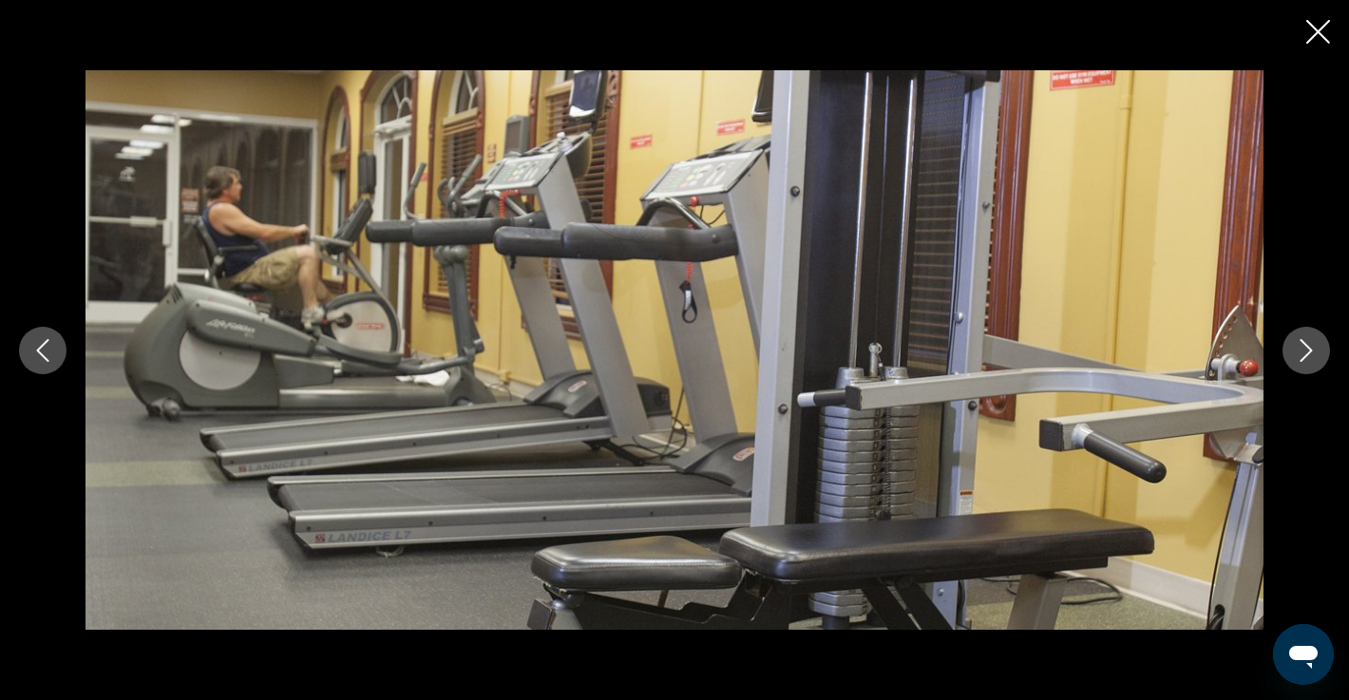
click at [1305, 350] on icon "Next image" at bounding box center [1306, 350] width 23 height 23
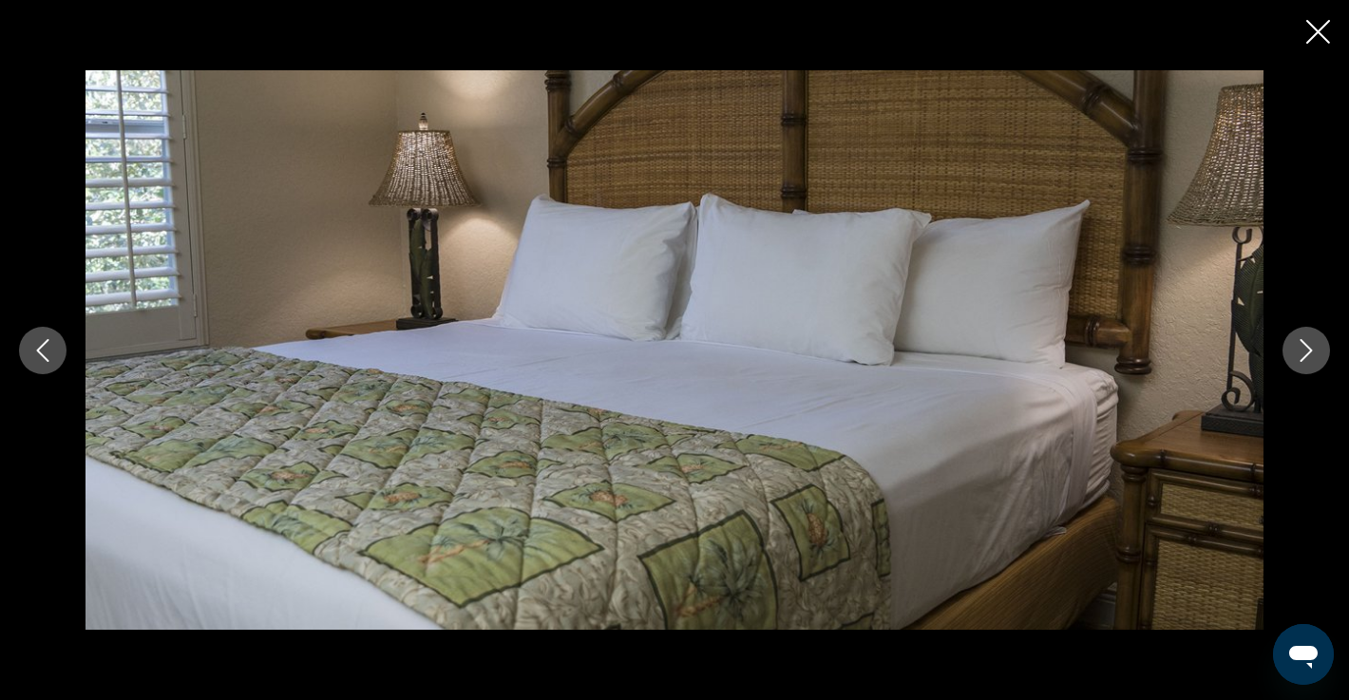
click at [1305, 350] on icon "Next image" at bounding box center [1306, 350] width 23 height 23
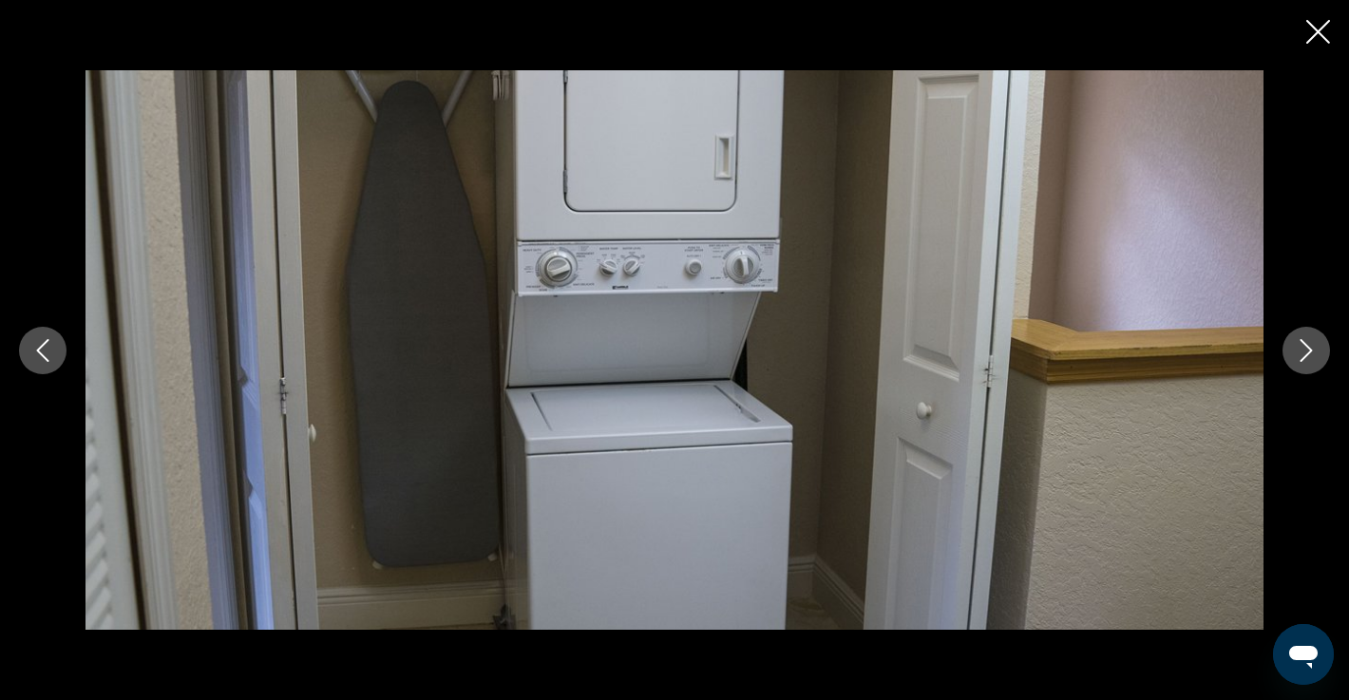
click at [1305, 351] on icon "Next image" at bounding box center [1306, 350] width 23 height 23
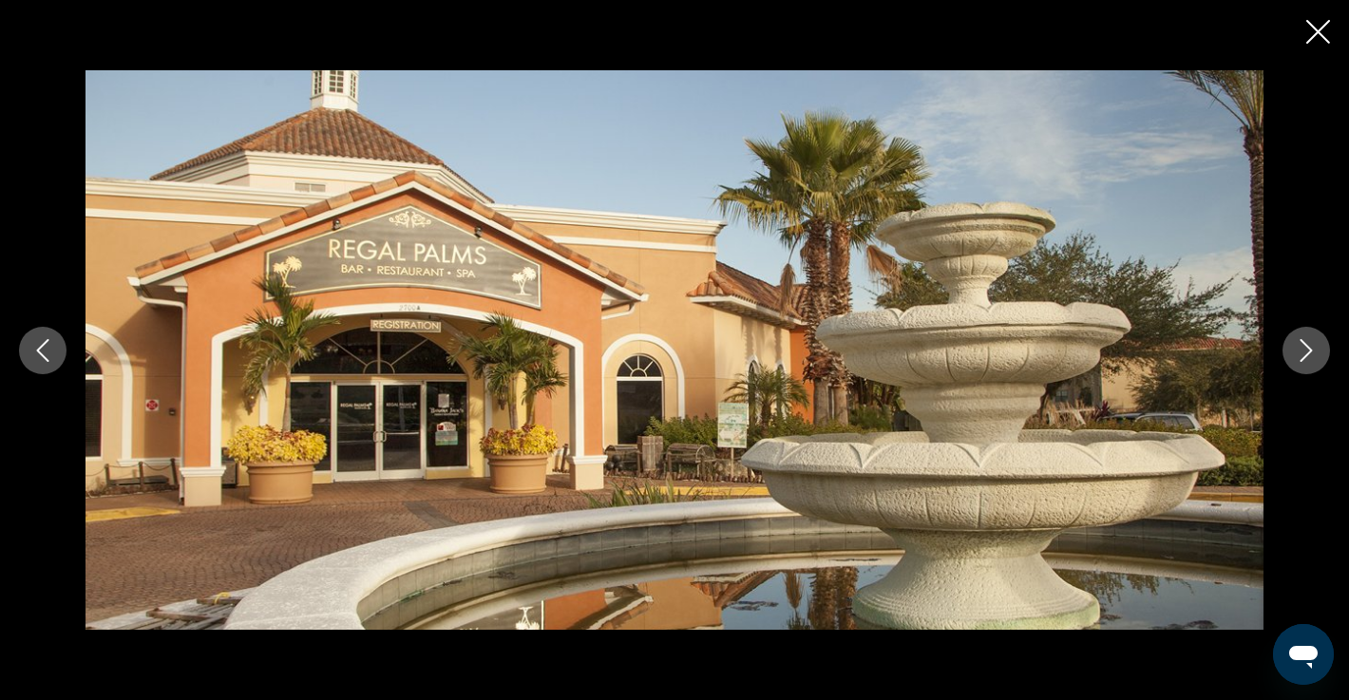
click at [1320, 32] on icon "Close slideshow" at bounding box center [1318, 32] width 24 height 24
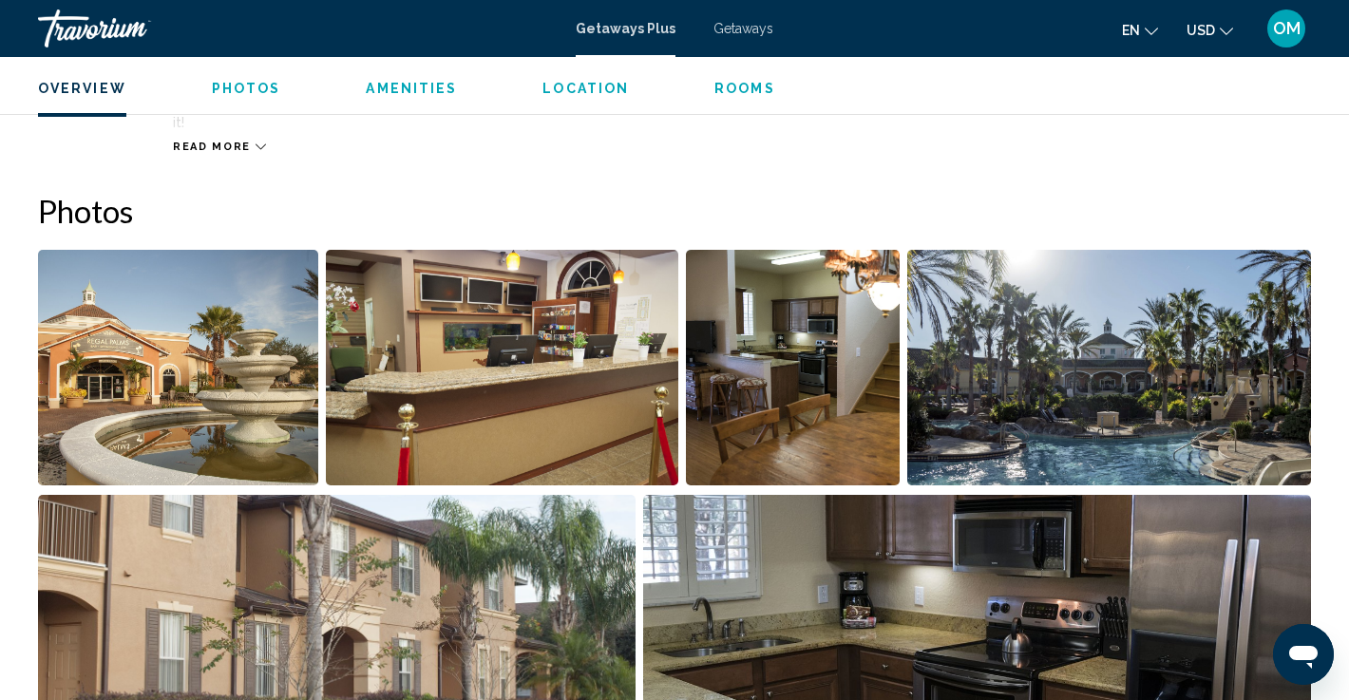
click at [750, 29] on span "Getaways" at bounding box center [744, 28] width 60 height 15
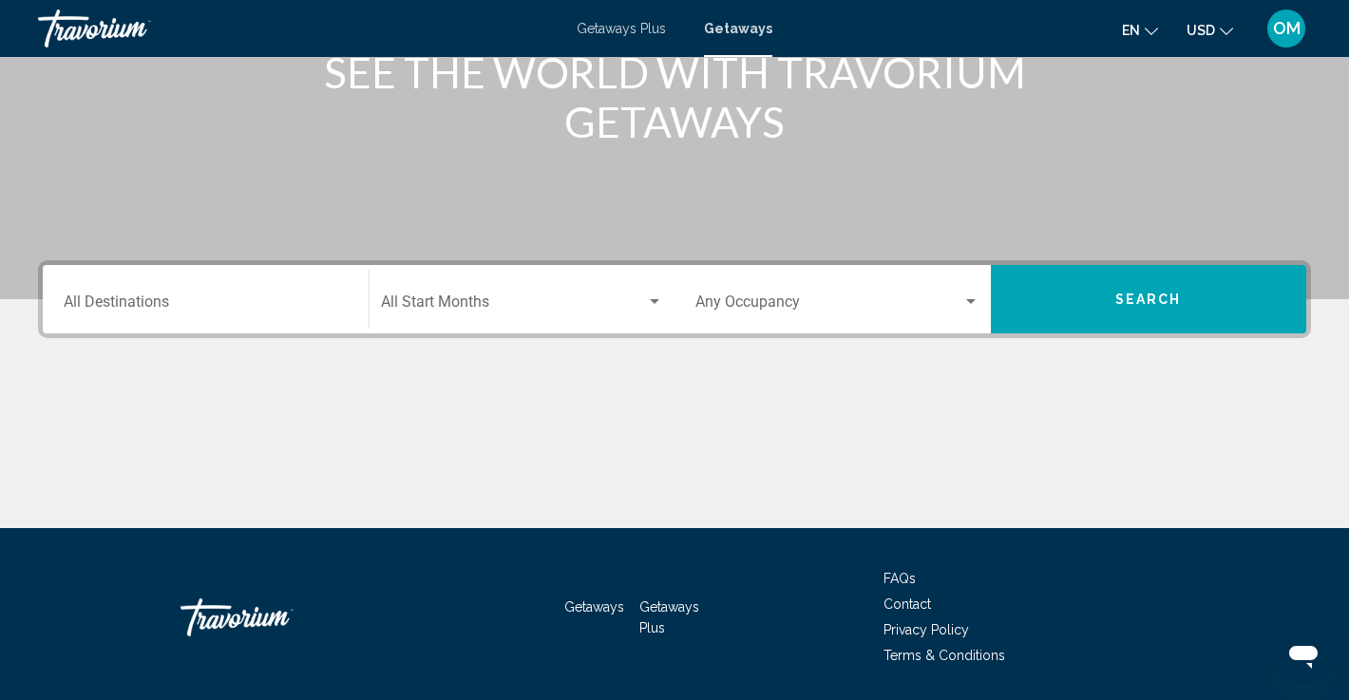
scroll to position [332, 0]
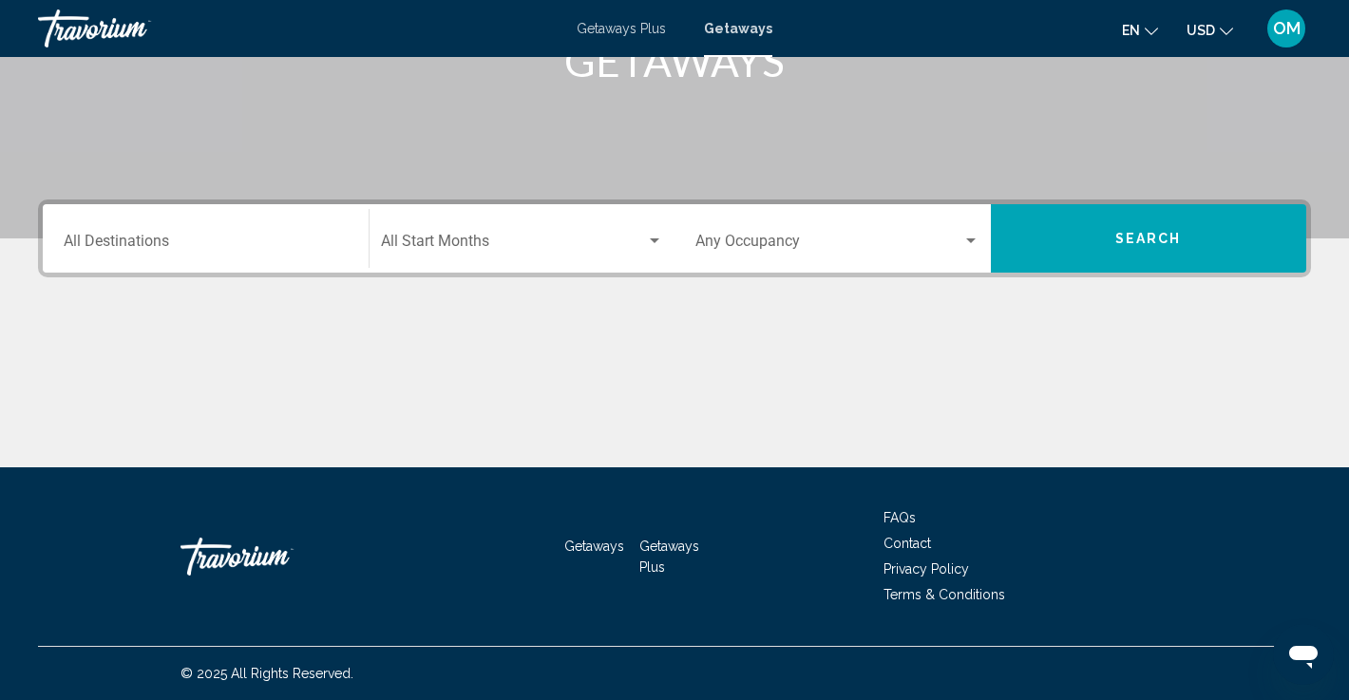
click at [100, 26] on div "Travorium" at bounding box center [133, 29] width 190 height 38
click at [93, 35] on div "Travorium" at bounding box center [133, 29] width 190 height 38
click at [1285, 29] on span "OM" at bounding box center [1287, 28] width 28 height 19
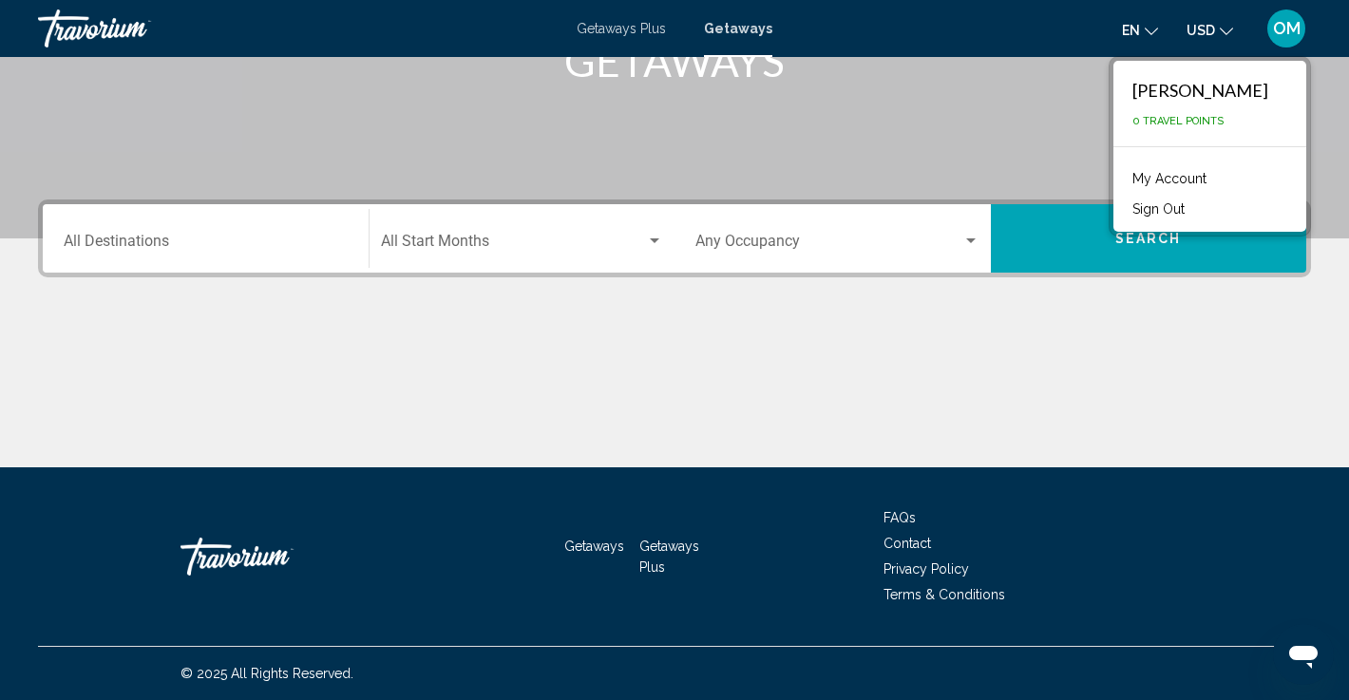
click at [1174, 174] on link "My Account" at bounding box center [1169, 178] width 93 height 25
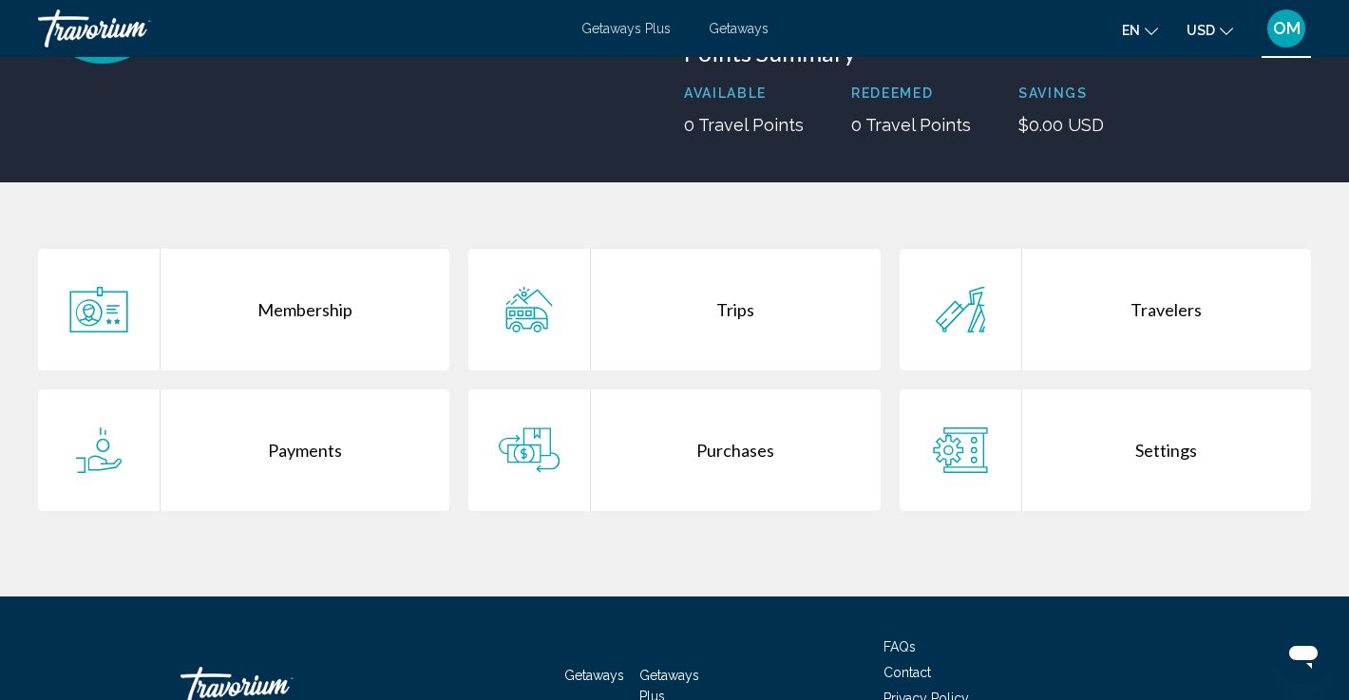
scroll to position [246, 0]
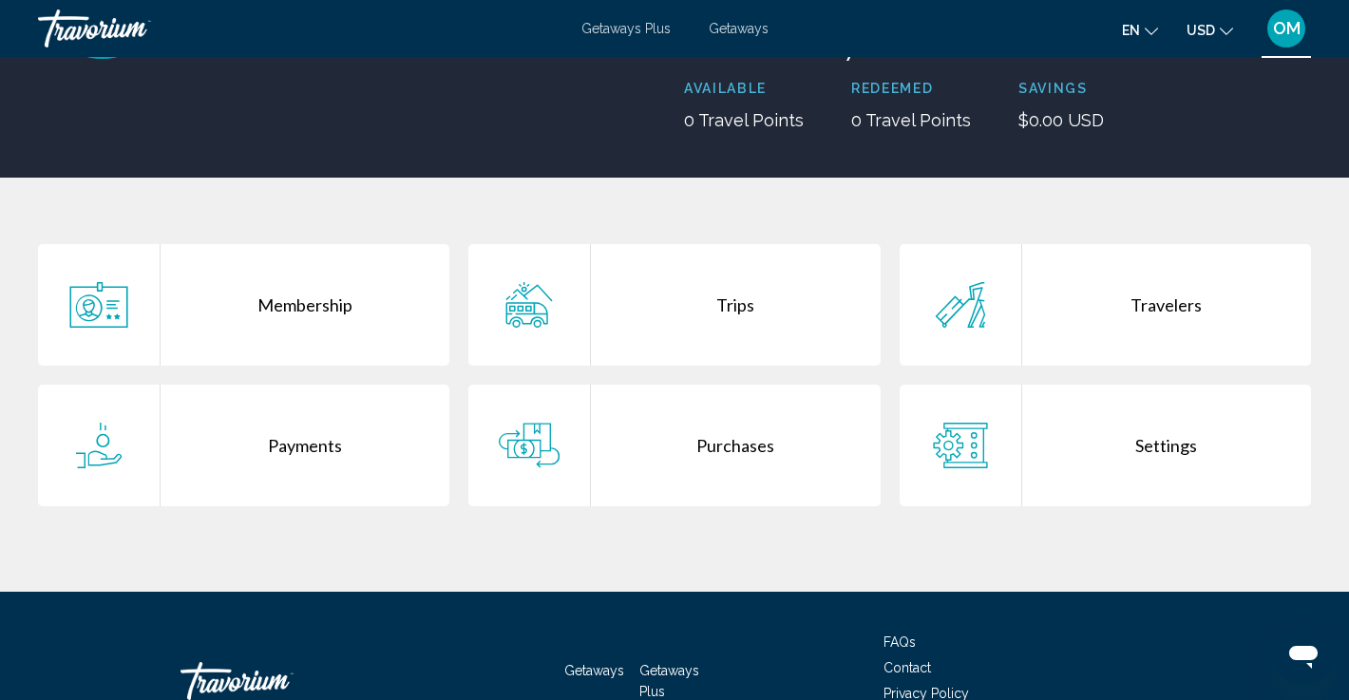
click at [734, 297] on div "Trips" at bounding box center [735, 305] width 289 height 122
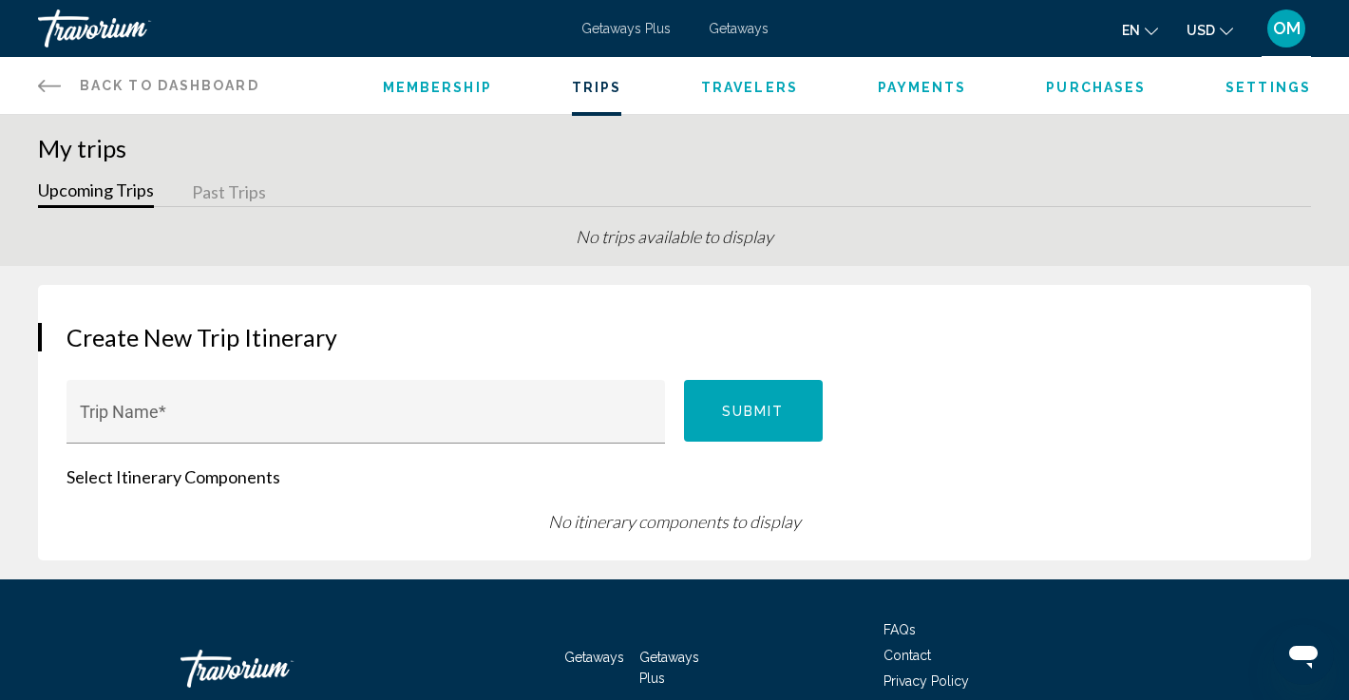
click at [227, 186] on button "Past Trips" at bounding box center [229, 193] width 74 height 29
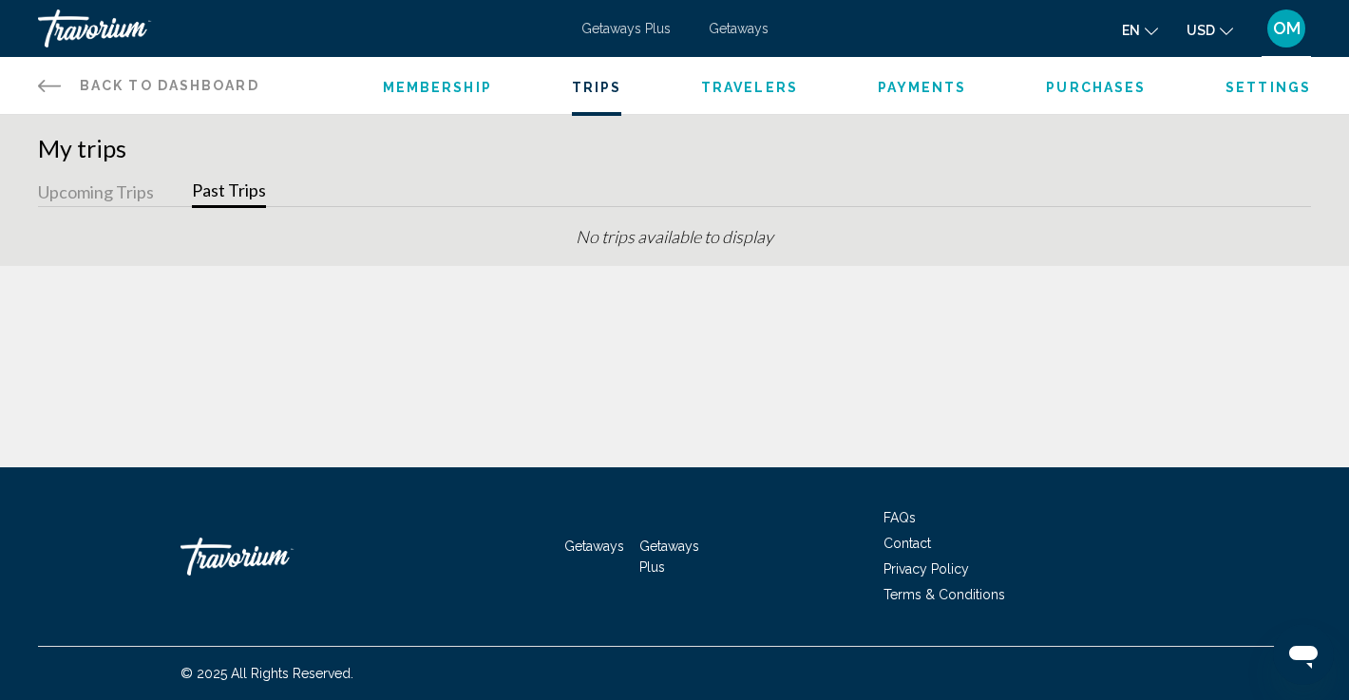
click at [52, 80] on icon "Main content" at bounding box center [49, 85] width 23 height 23
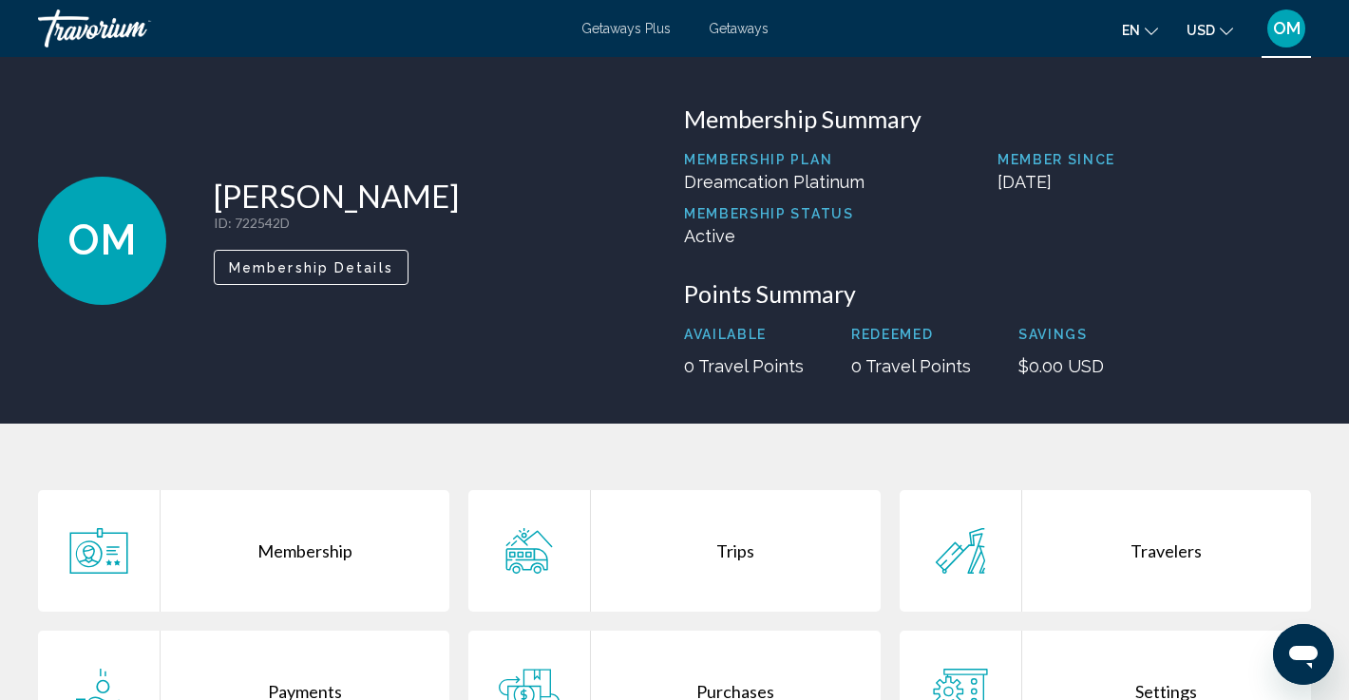
click at [92, 22] on div "Travorium" at bounding box center [133, 29] width 190 height 38
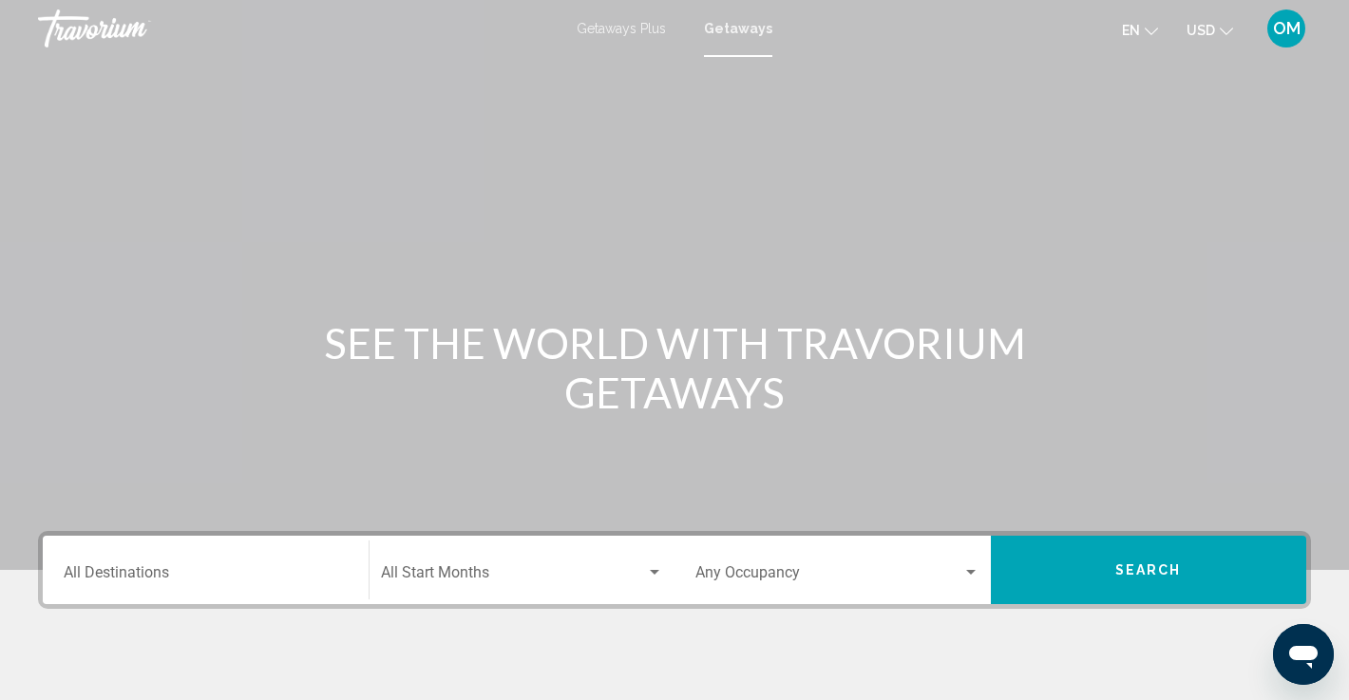
click at [1285, 28] on span "OM" at bounding box center [1287, 28] width 28 height 19
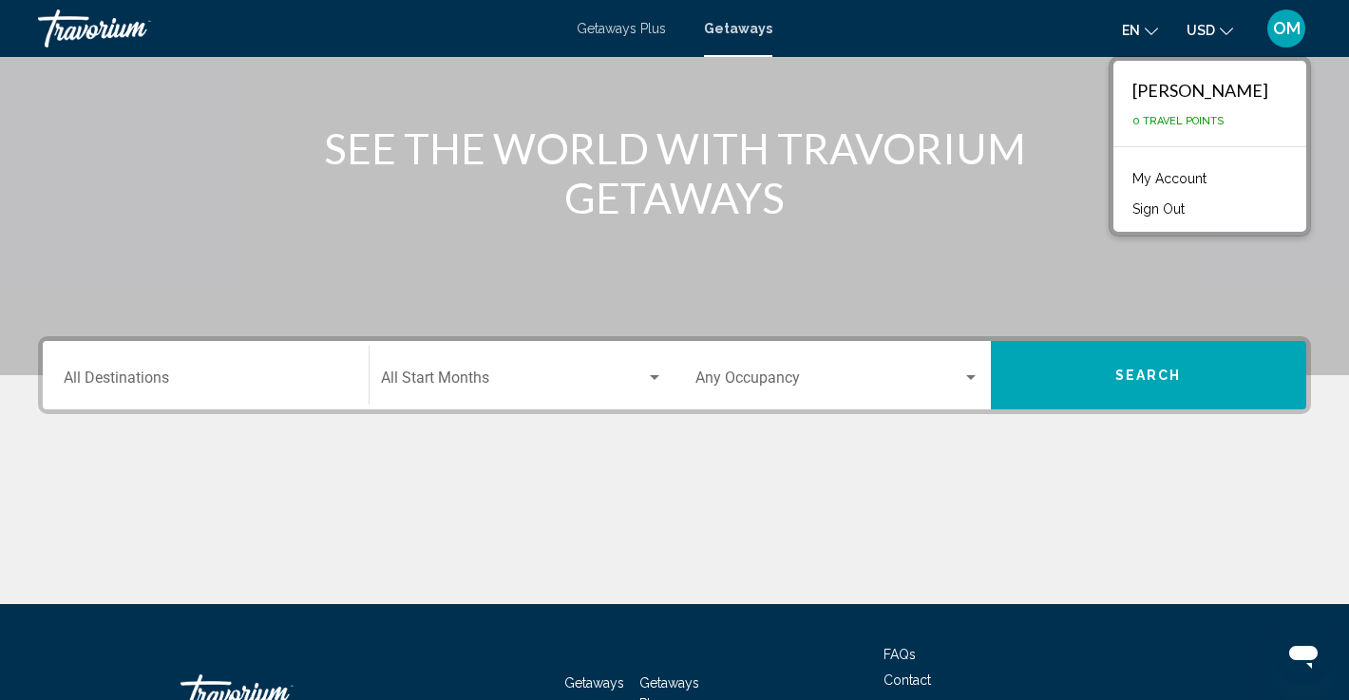
scroll to position [332, 0]
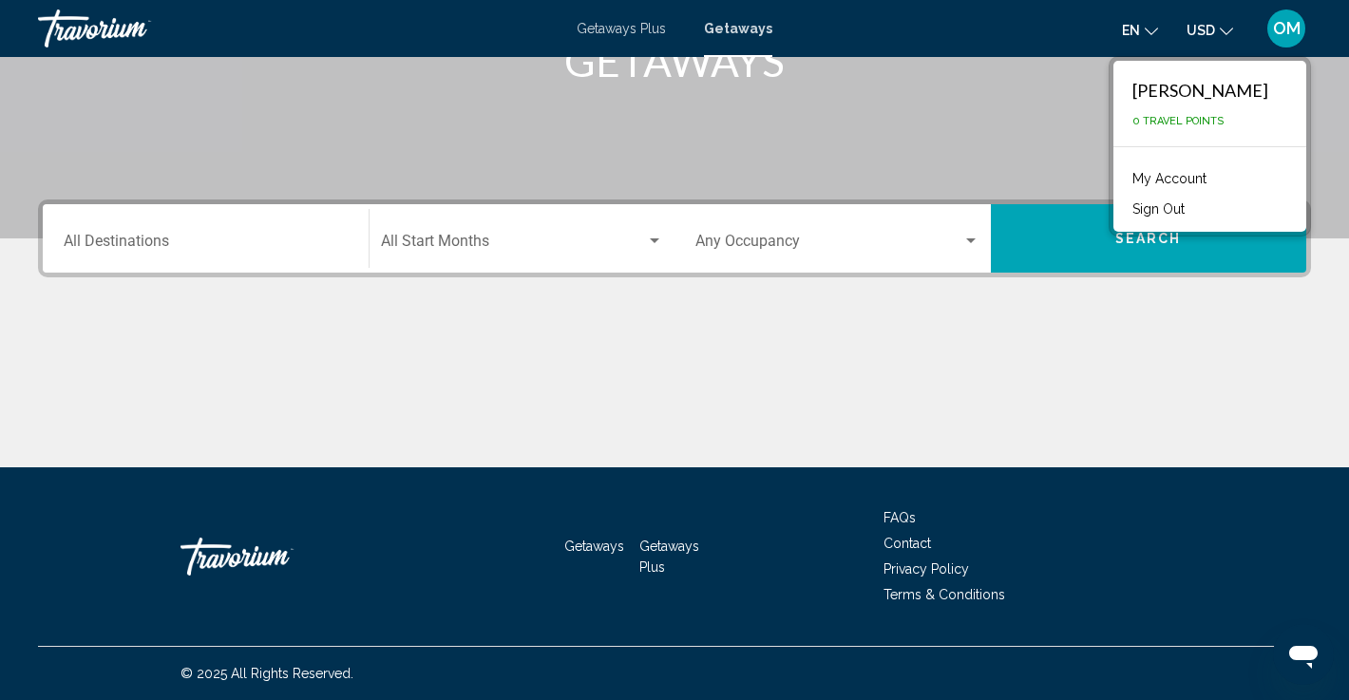
click at [250, 551] on div "Travorium" at bounding box center [276, 556] width 190 height 57
